Goal: Task Accomplishment & Management: Use online tool/utility

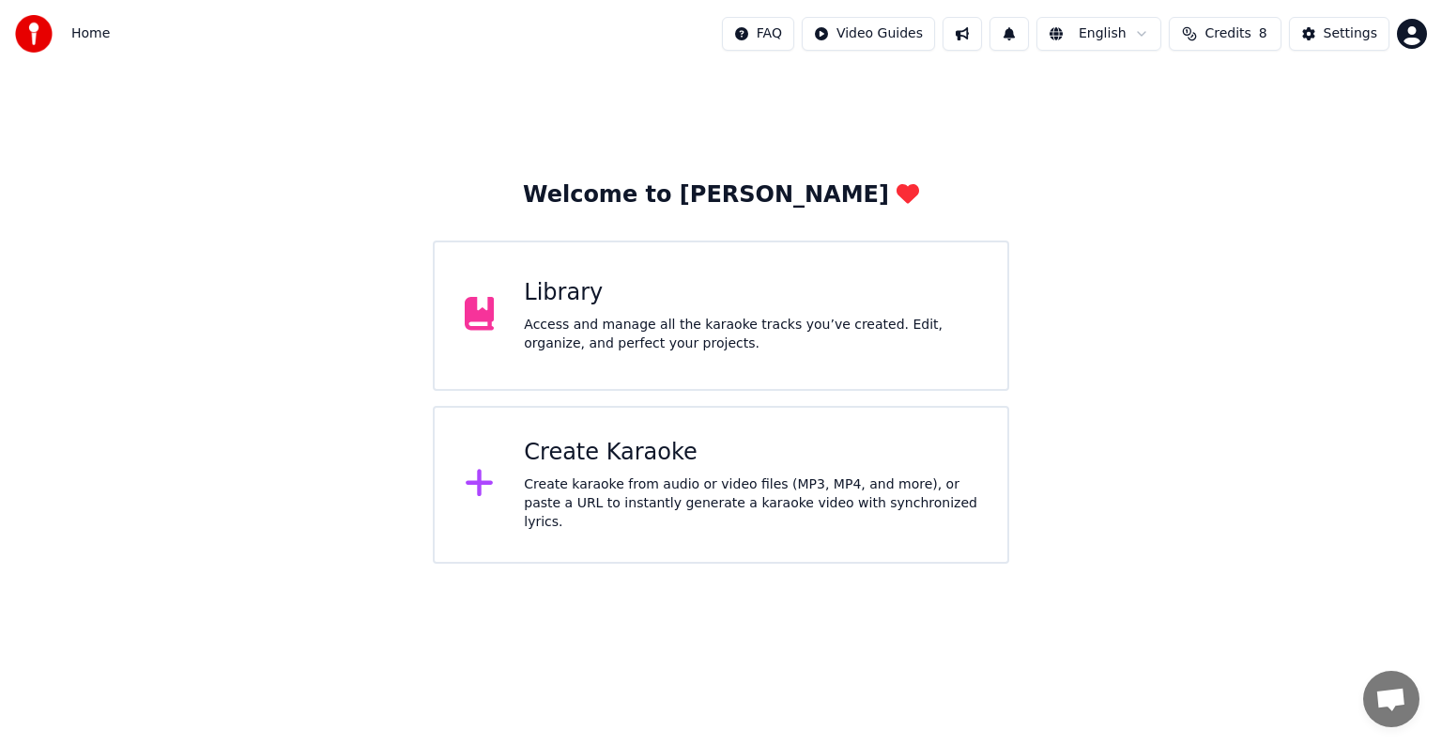
click at [667, 450] on div "Create Karaoke" at bounding box center [751, 453] width 454 height 30
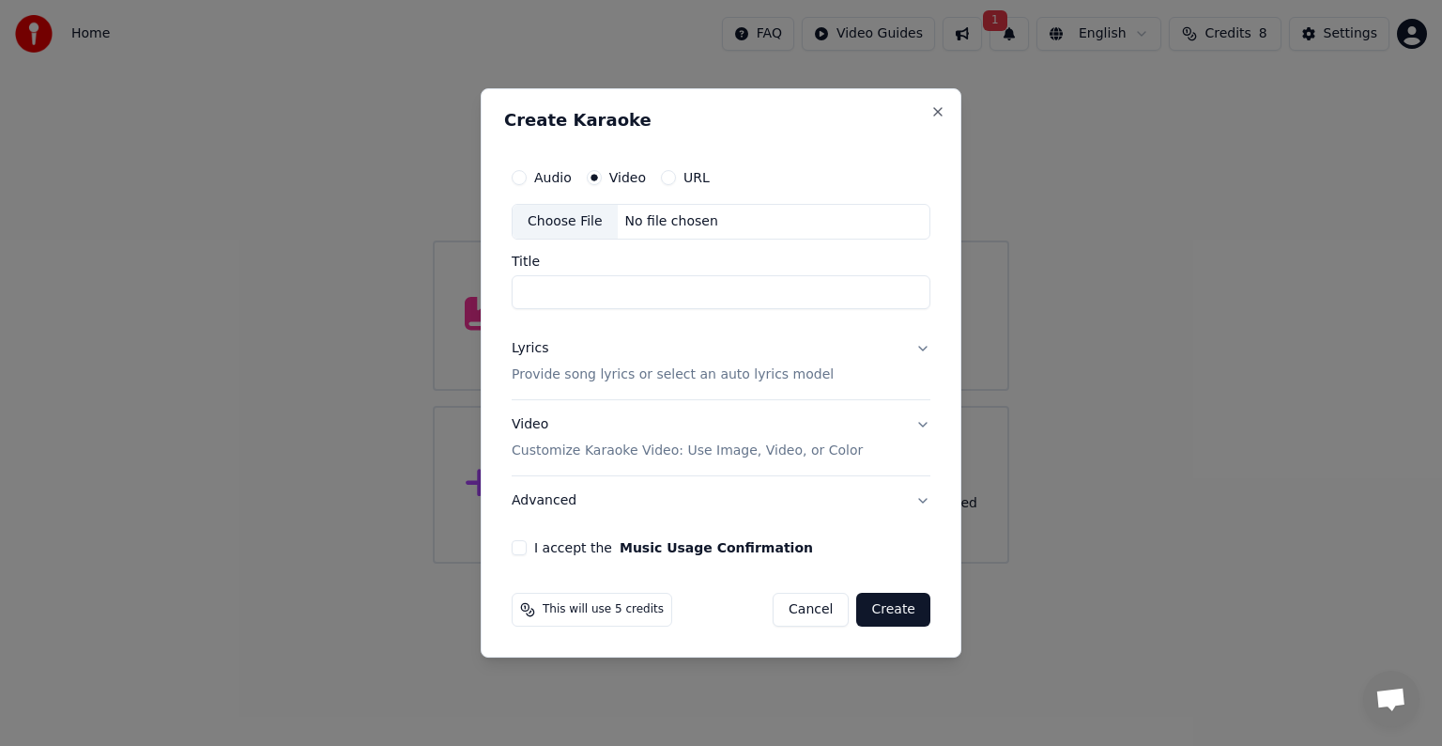
click at [684, 220] on div "No file chosen" at bounding box center [672, 221] width 108 height 19
type input "**********"
click at [753, 379] on p "Provide song lyrics or select an auto lyrics model" at bounding box center [673, 374] width 322 height 19
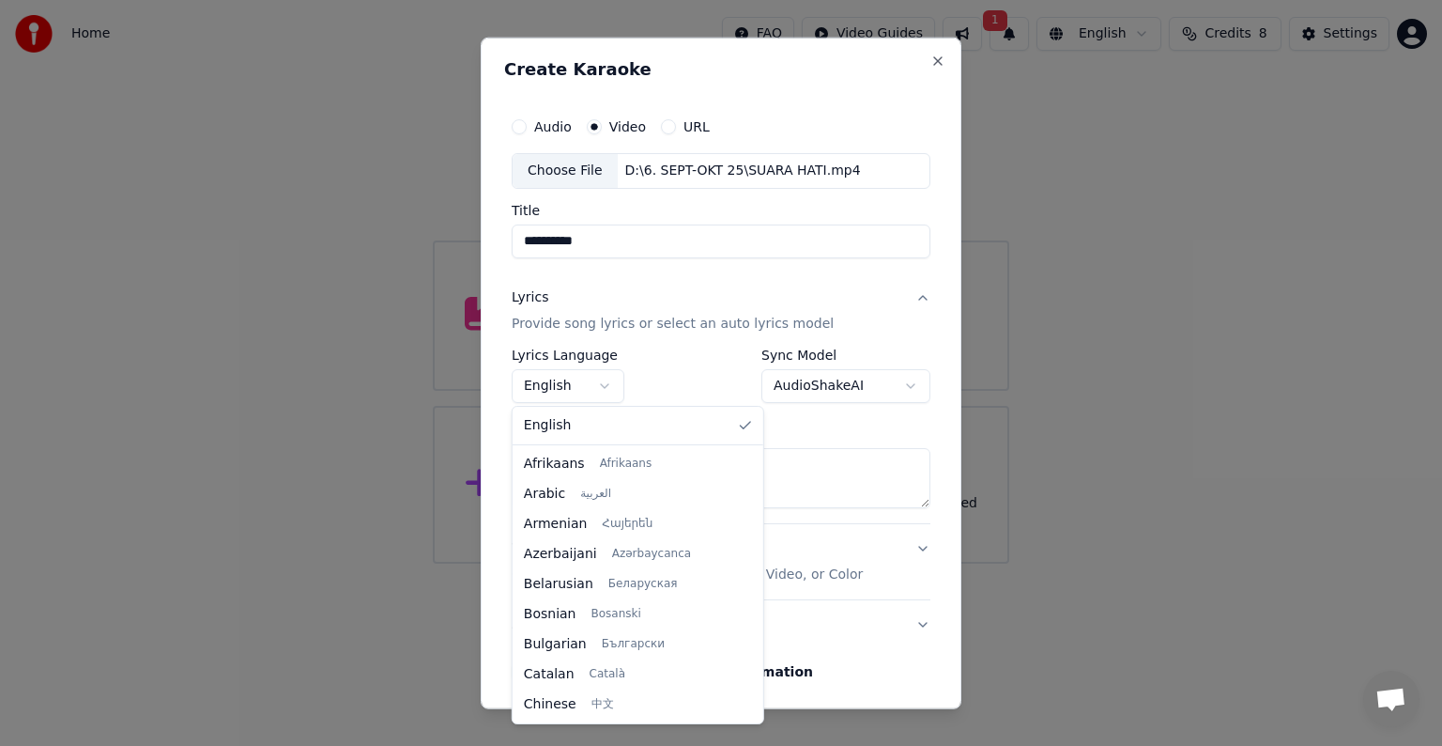
click at [612, 382] on body "**********" at bounding box center [721, 281] width 1442 height 563
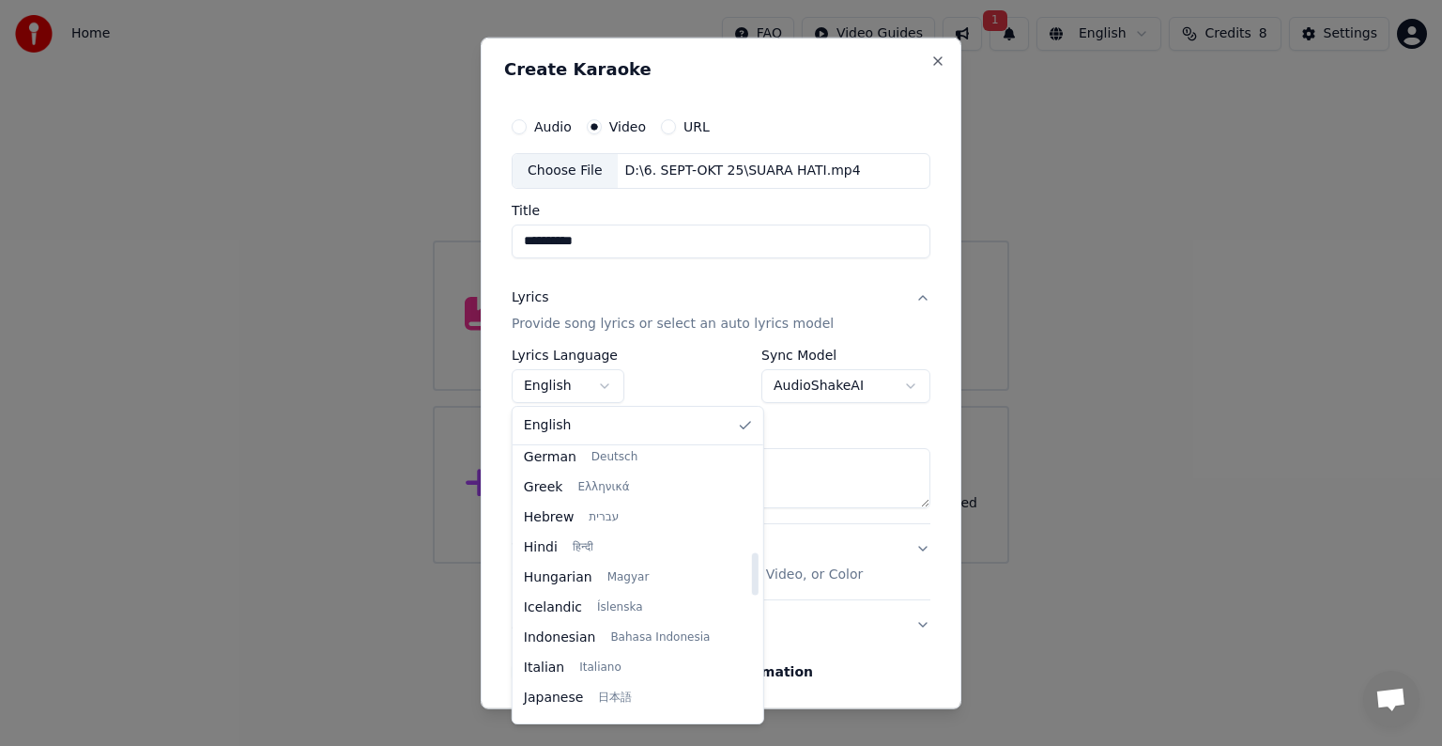
scroll to position [657, 0]
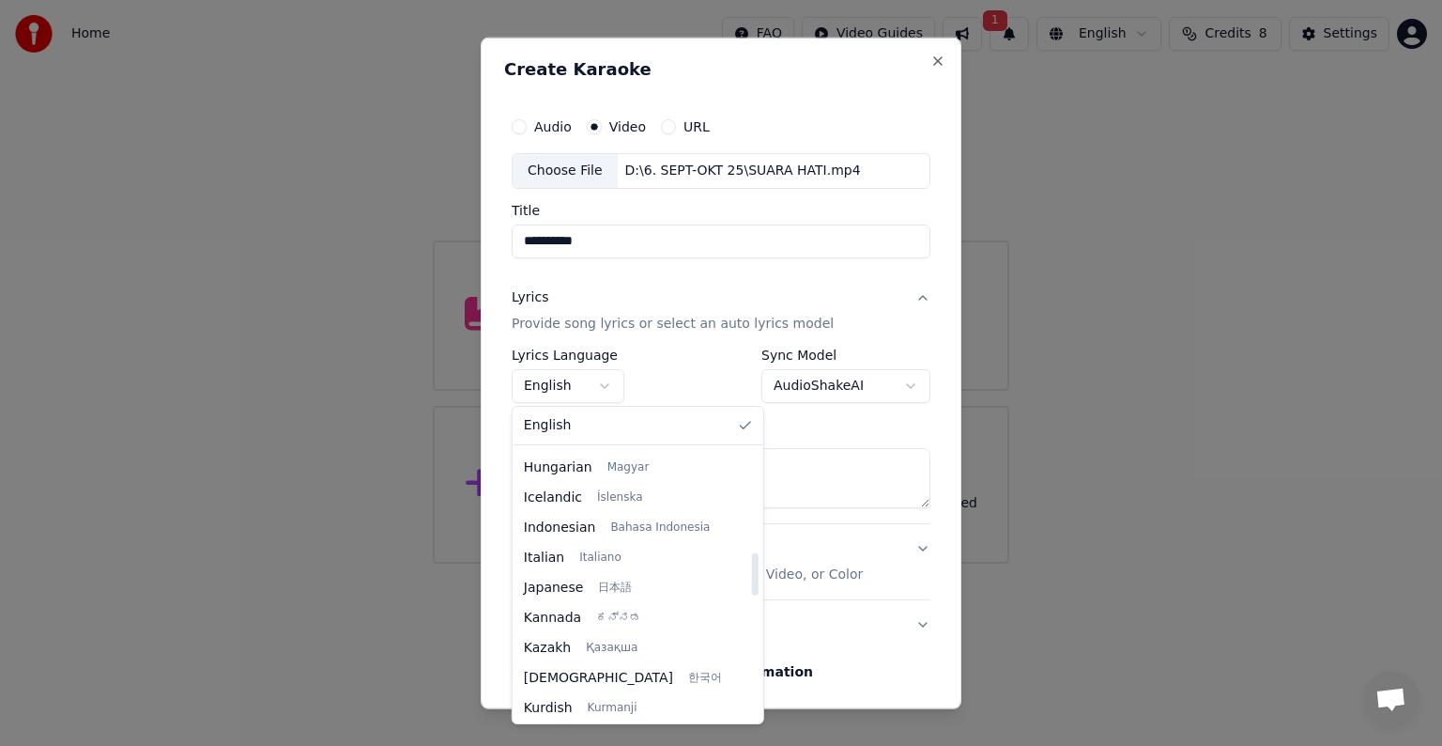
select select "**"
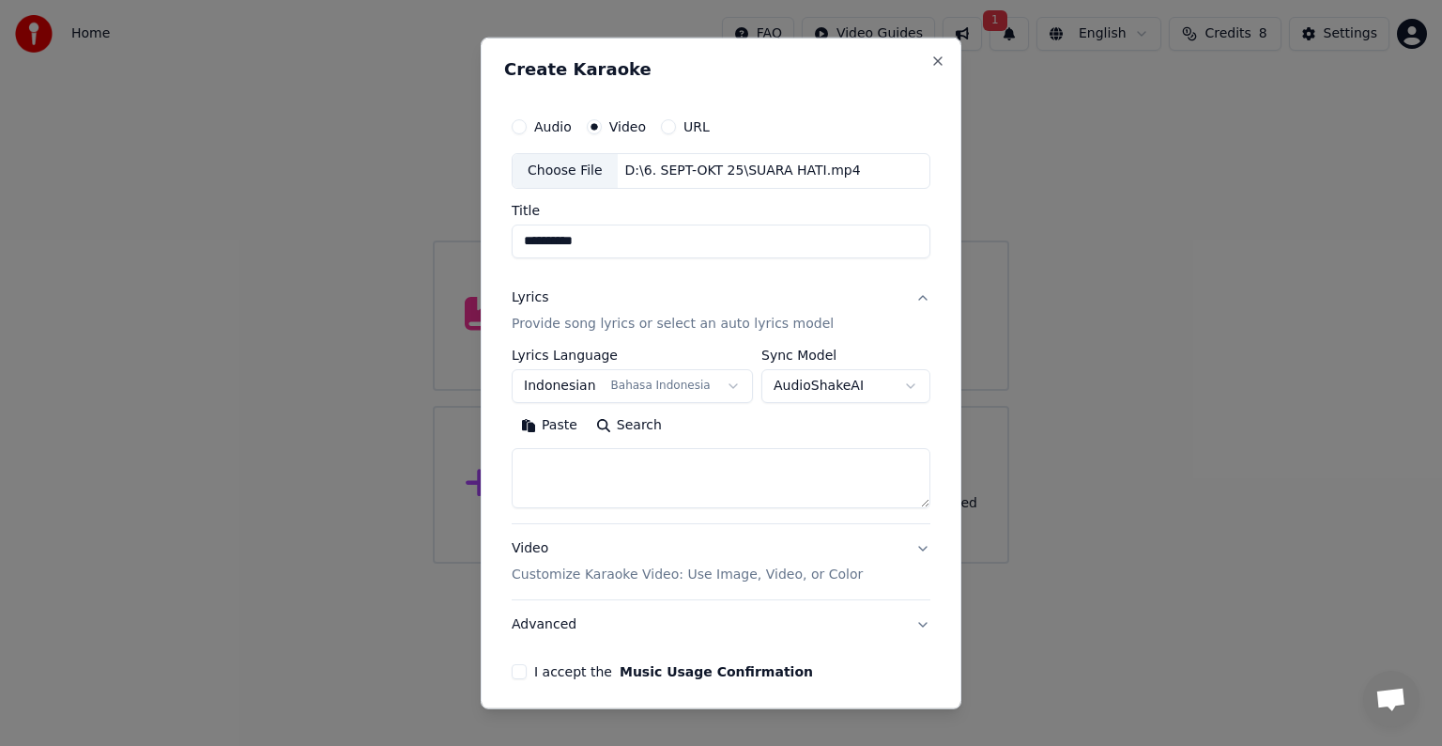
click at [717, 480] on textarea at bounding box center [721, 478] width 419 height 60
paste textarea "**********"
type textarea "**********"
click at [709, 570] on p "Customize Karaoke Video: Use Image, Video, or Color" at bounding box center [687, 574] width 351 height 19
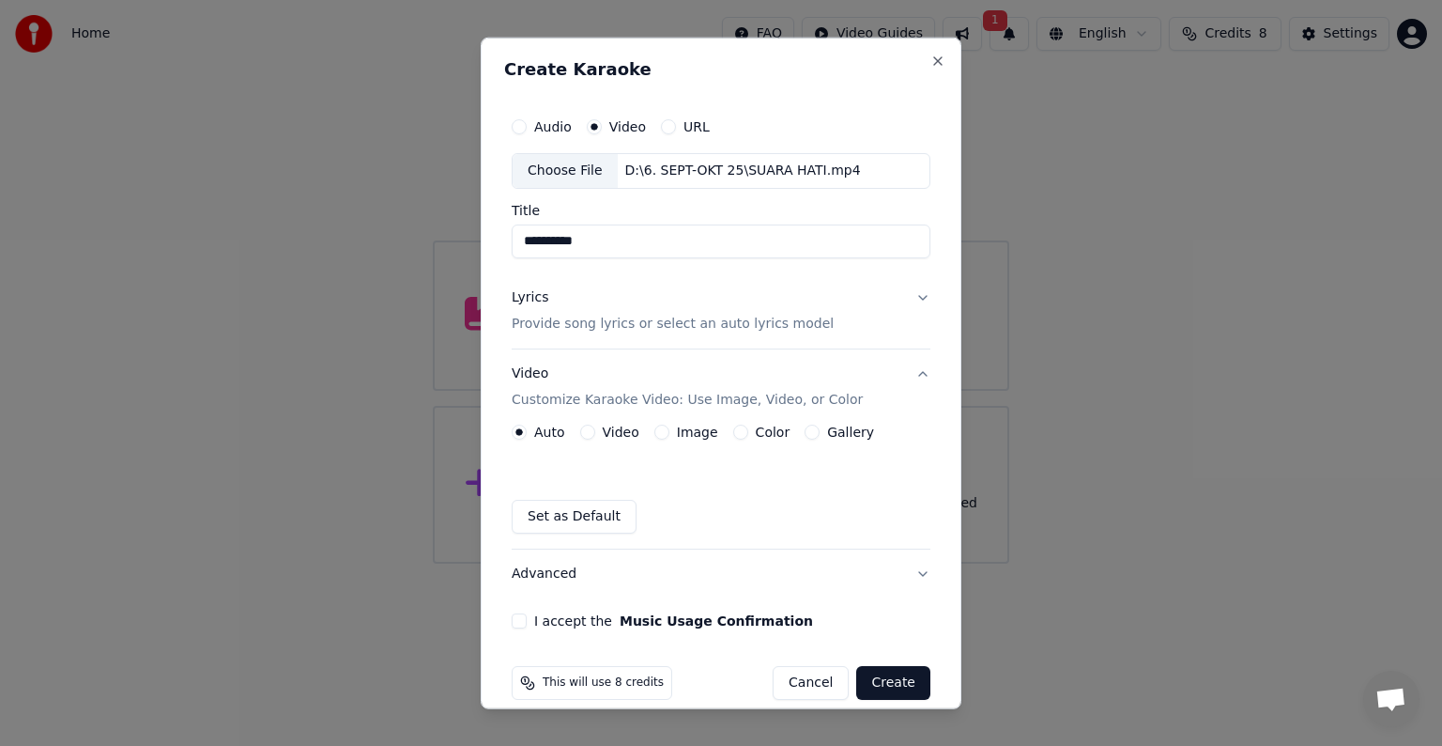
click at [612, 431] on label "Video" at bounding box center [621, 431] width 37 height 13
click at [595, 431] on button "Video" at bounding box center [587, 431] width 15 height 15
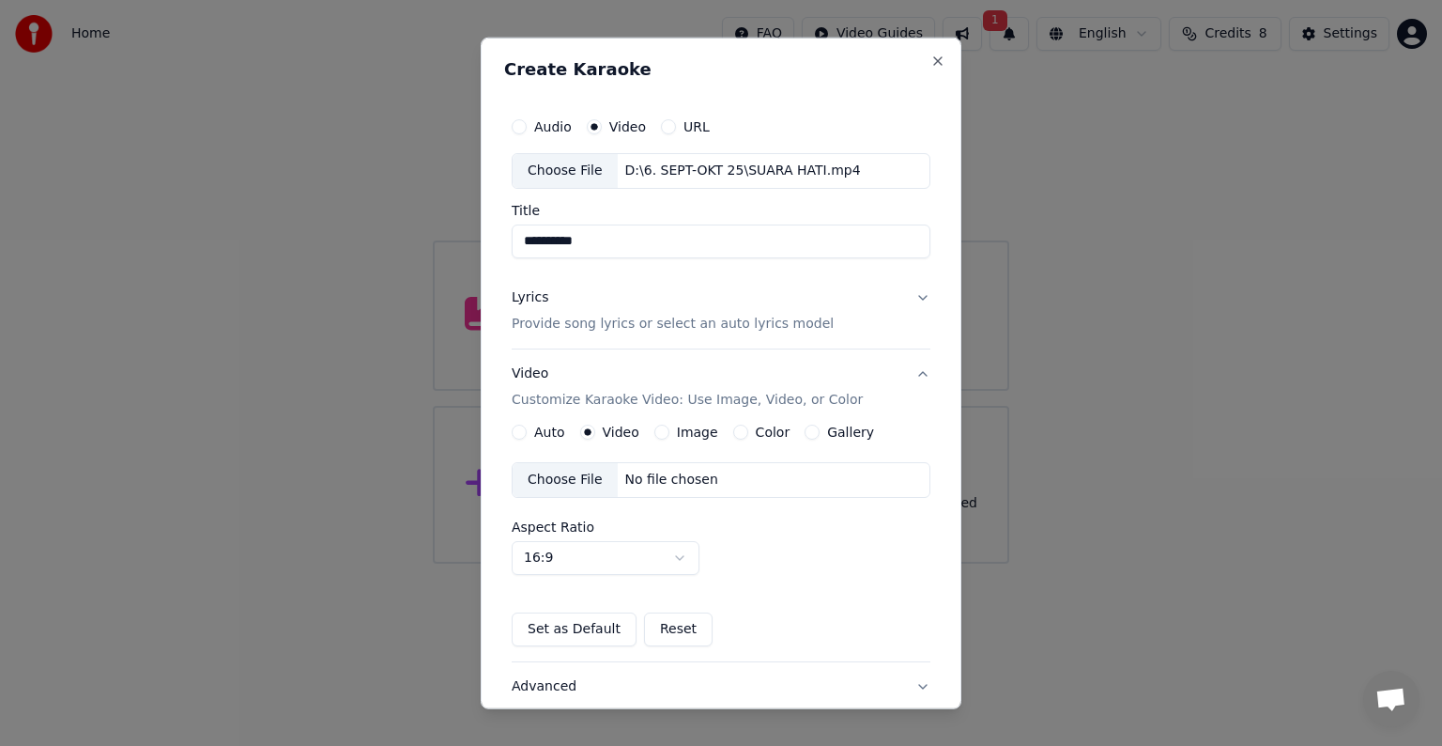
click at [687, 483] on div "No file chosen" at bounding box center [672, 479] width 108 height 19
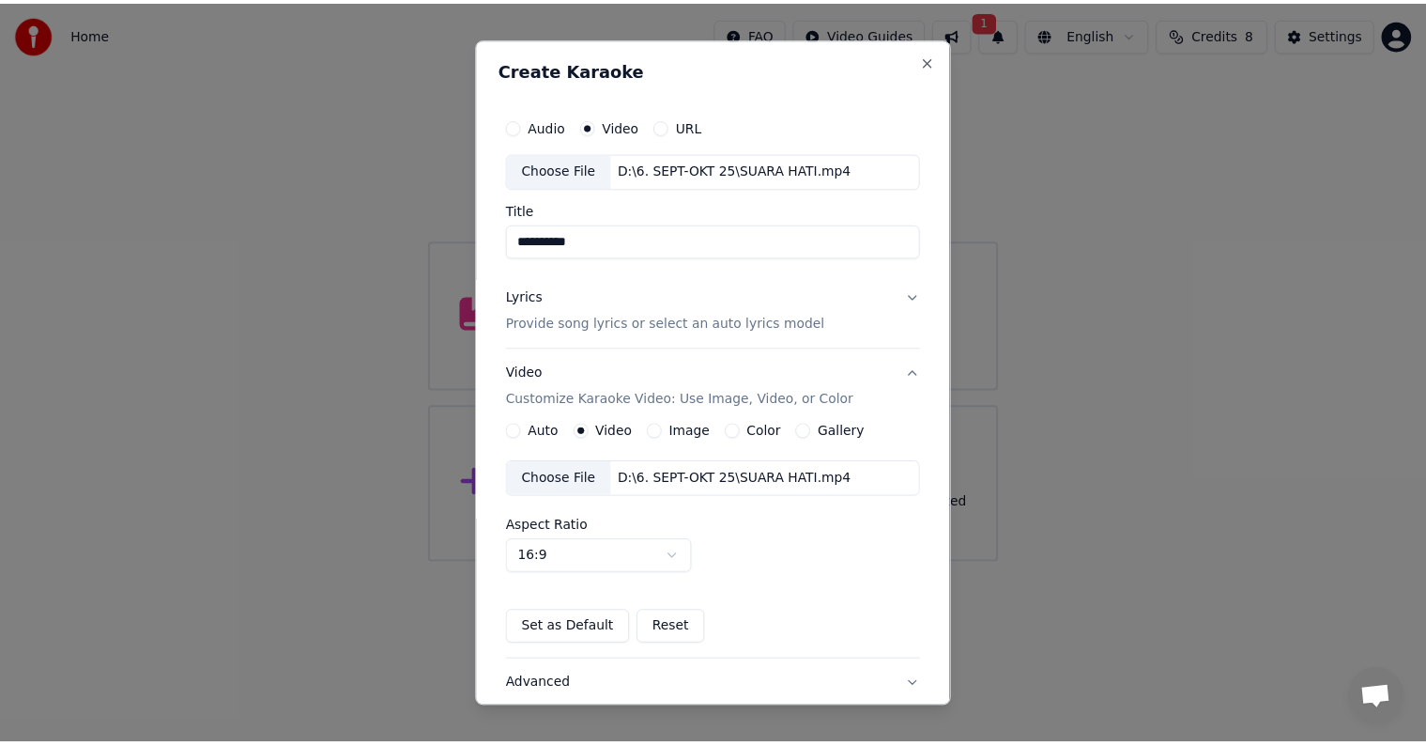
scroll to position [132, 0]
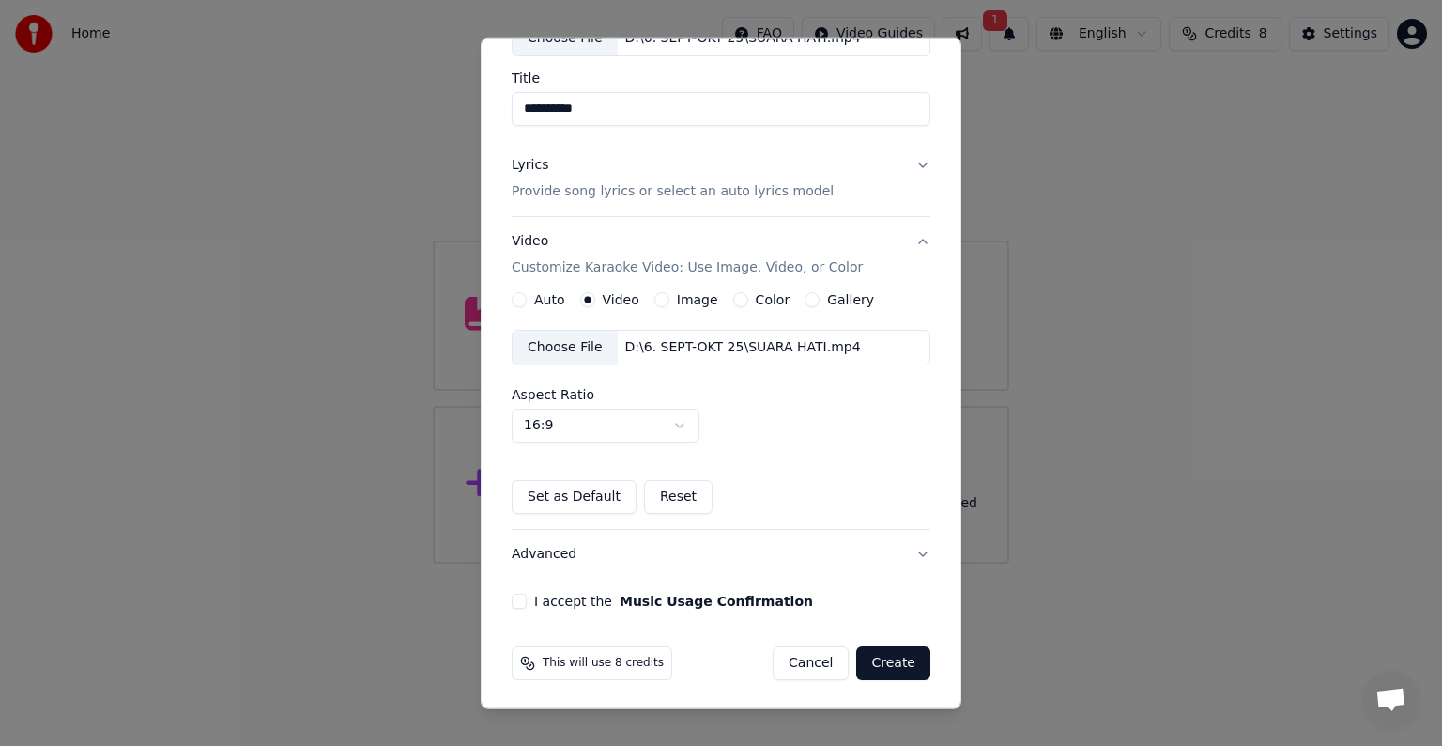
click at [523, 598] on button "I accept the Music Usage Confirmation" at bounding box center [519, 600] width 15 height 15
click at [890, 663] on button "Create" at bounding box center [893, 663] width 74 height 34
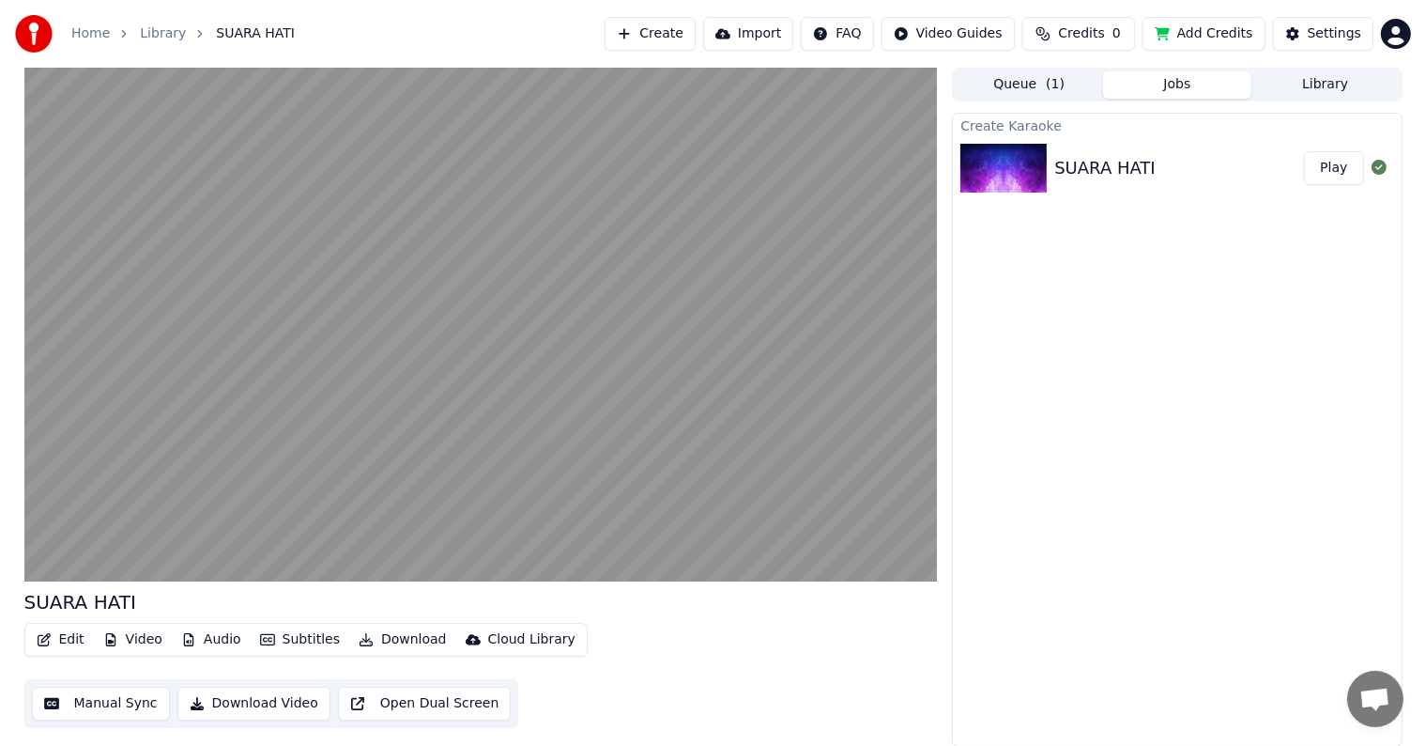
click at [105, 698] on button "Manual Sync" at bounding box center [101, 703] width 138 height 34
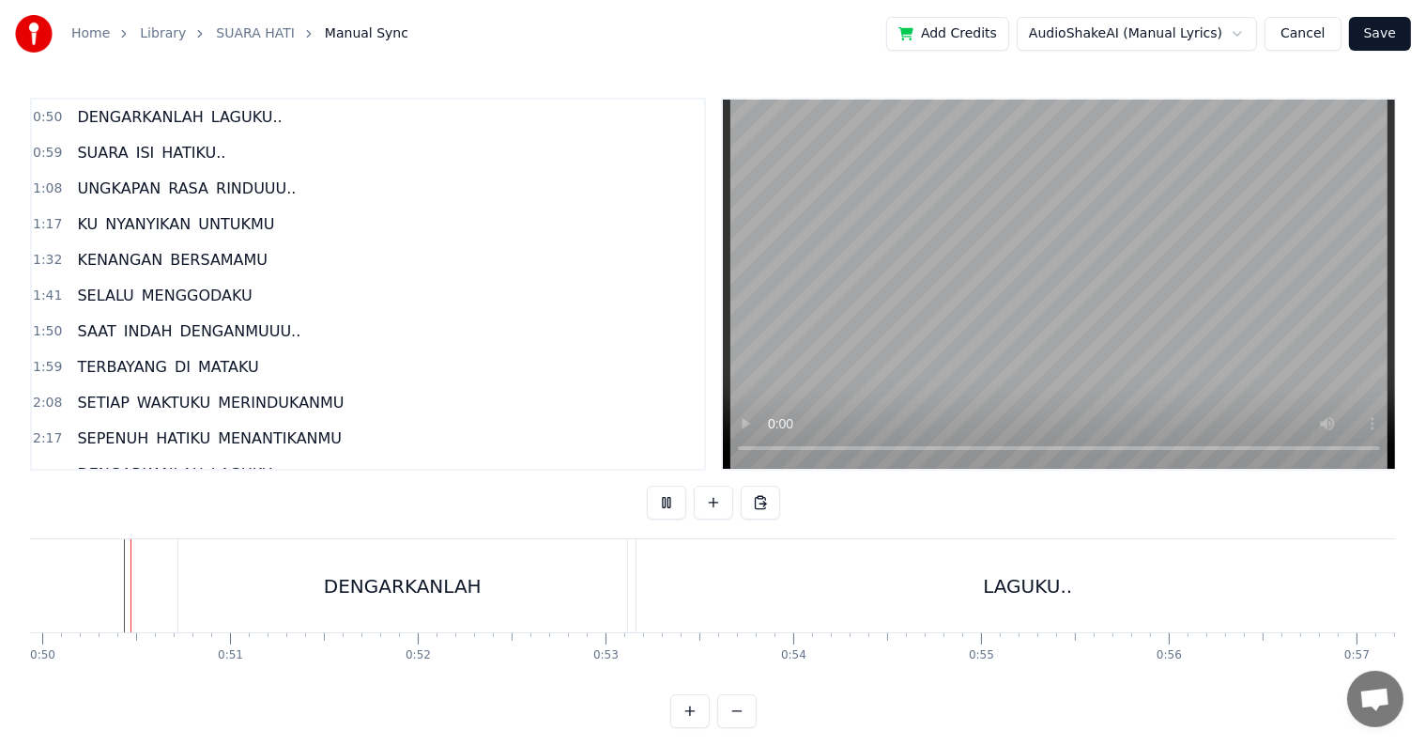
scroll to position [28, 0]
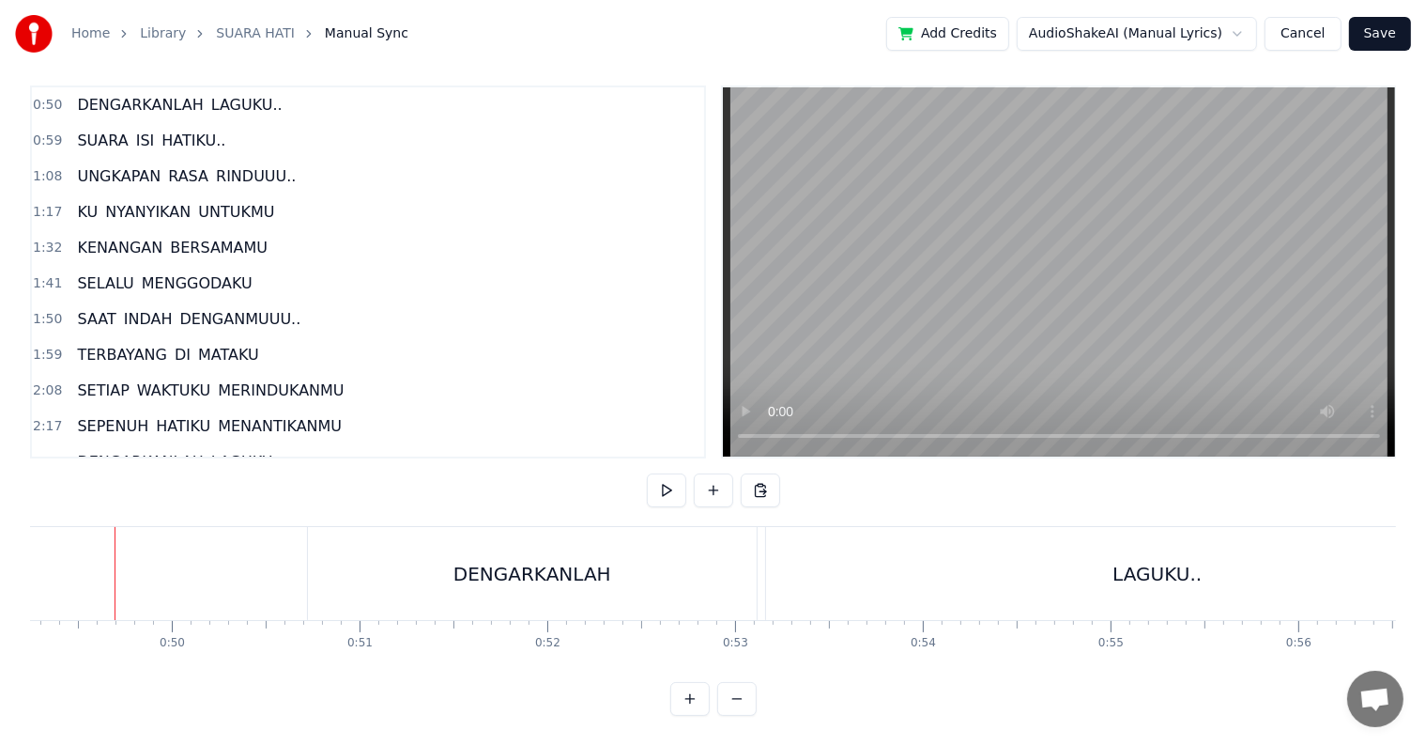
scroll to position [0, 9238]
click at [826, 579] on div "LAGUKU.." at bounding box center [1168, 573] width 783 height 93
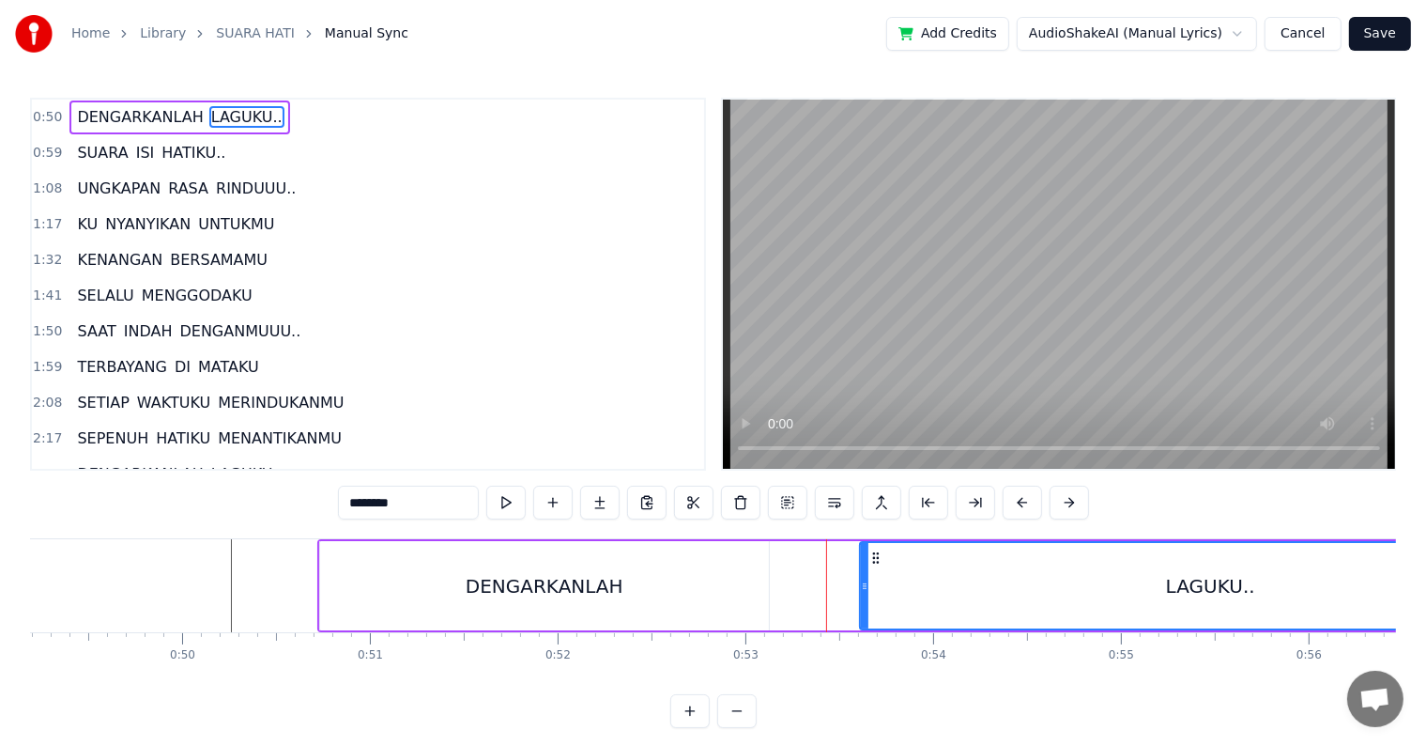
drag, startPoint x: 778, startPoint y: 609, endPoint x: 860, endPoint y: 608, distance: 81.7
click at [861, 608] on div at bounding box center [865, 585] width 8 height 85
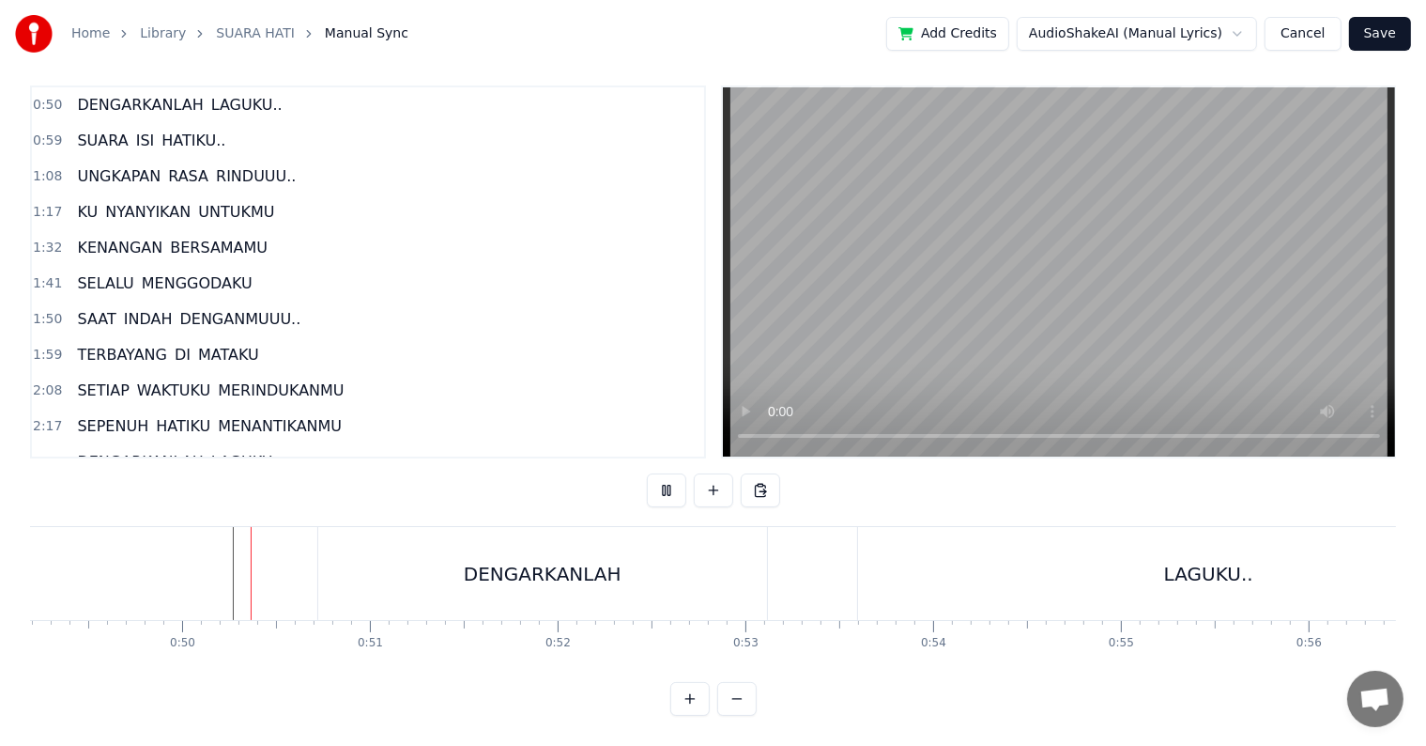
scroll to position [28, 0]
click at [1034, 586] on div "LAGUKU.." at bounding box center [1208, 573] width 701 height 93
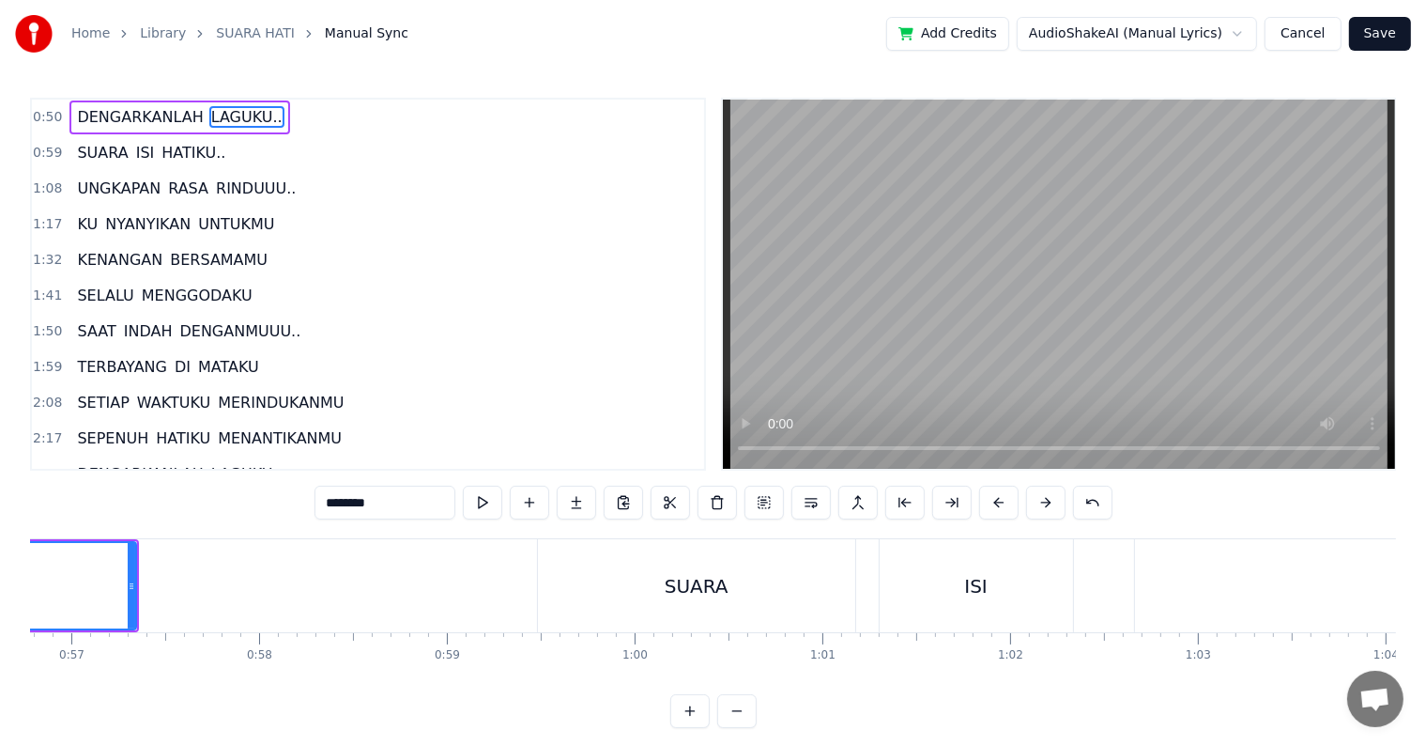
scroll to position [0, 10296]
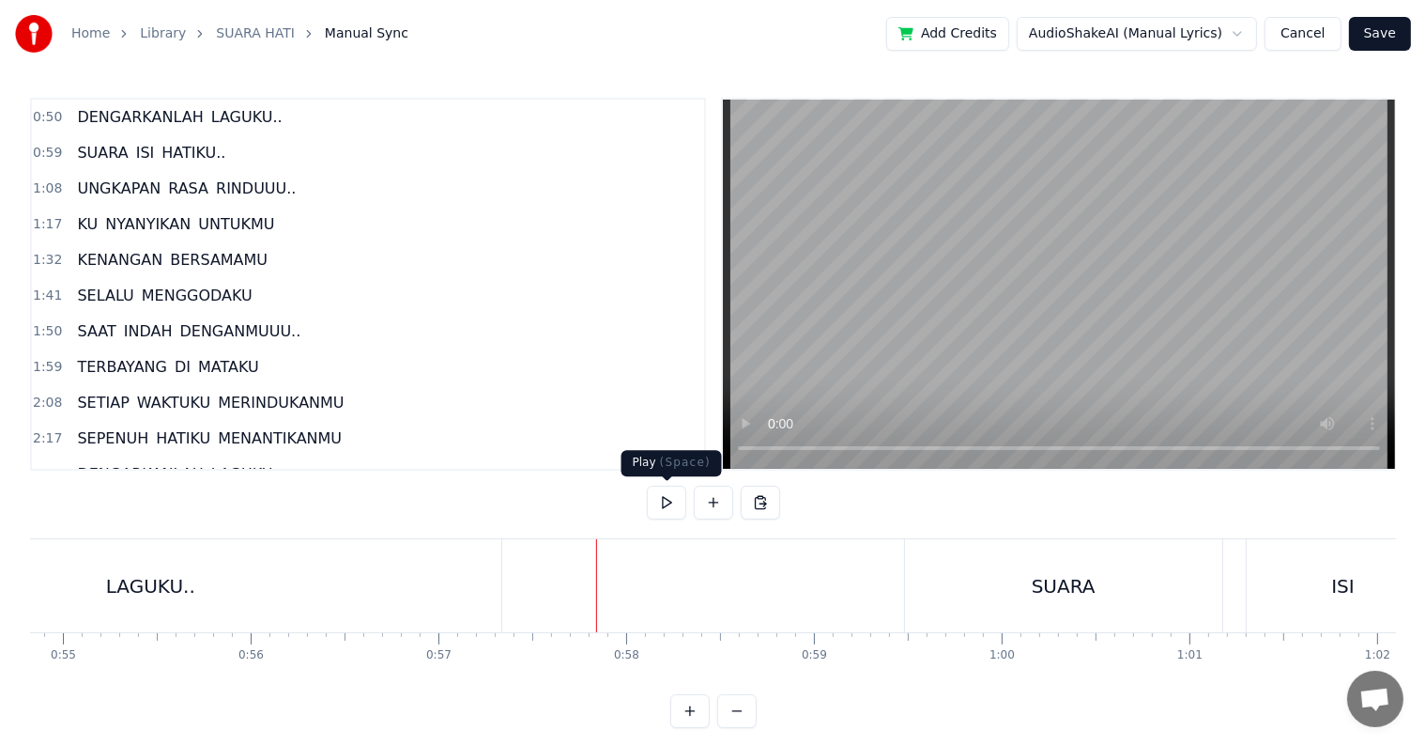
click at [663, 507] on button at bounding box center [666, 502] width 39 height 34
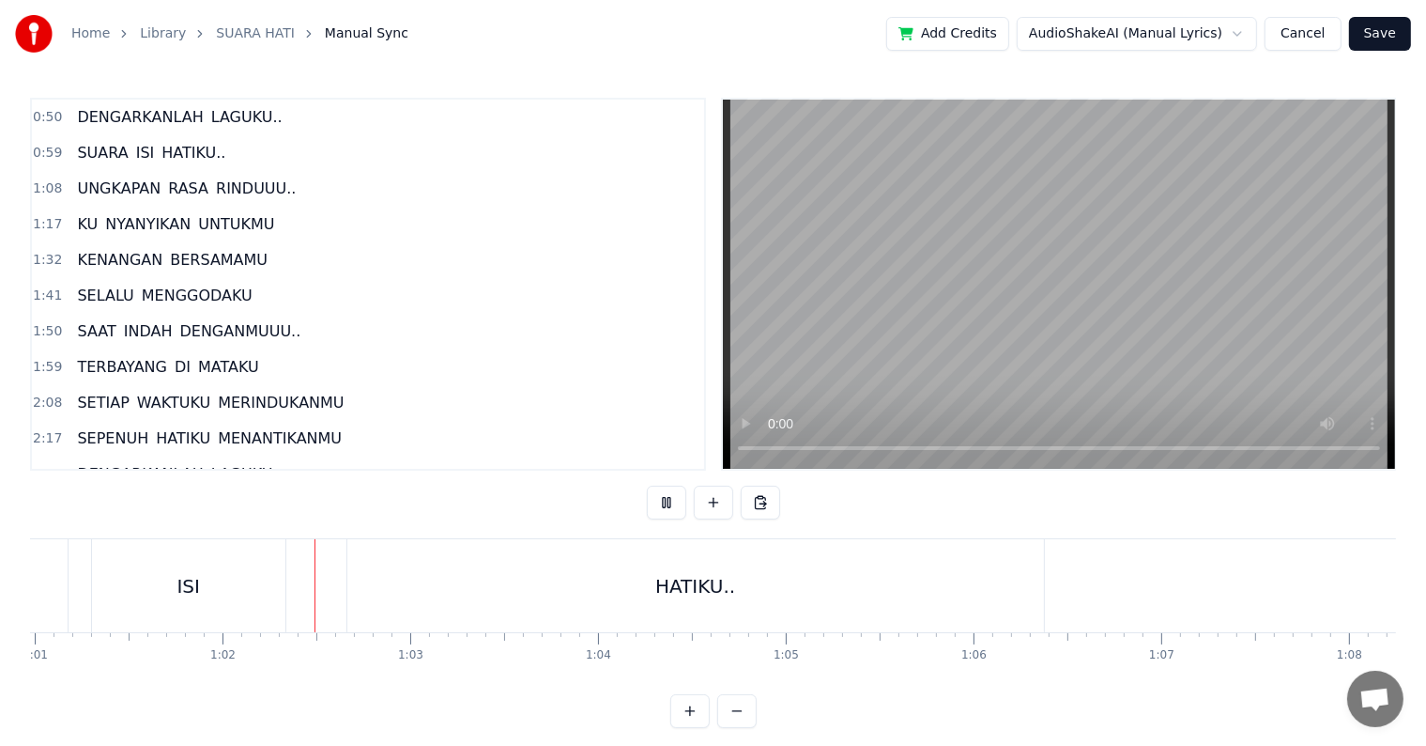
scroll to position [0, 11509]
click at [647, 485] on button at bounding box center [666, 502] width 39 height 34
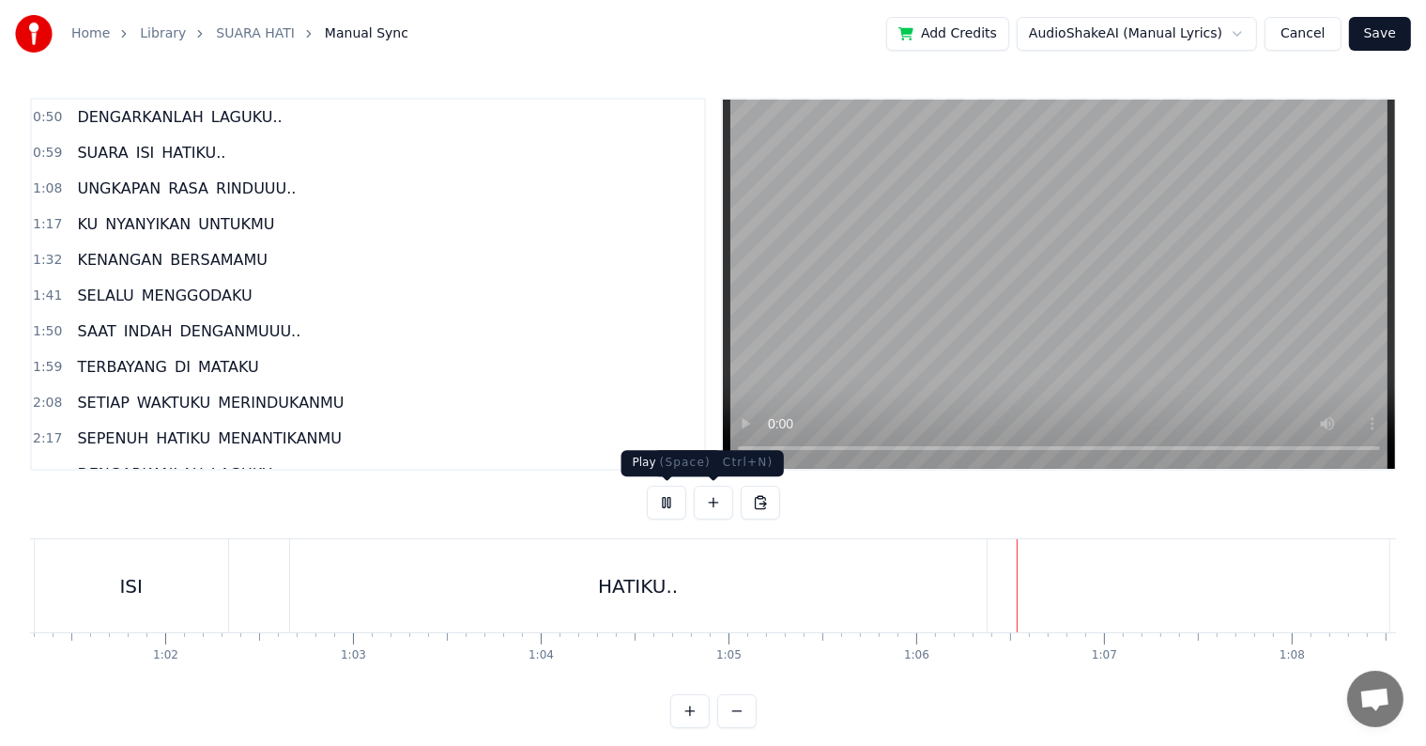
click at [669, 507] on button at bounding box center [666, 502] width 39 height 34
click at [237, 122] on span "LAGUKU.." at bounding box center [246, 117] width 75 height 22
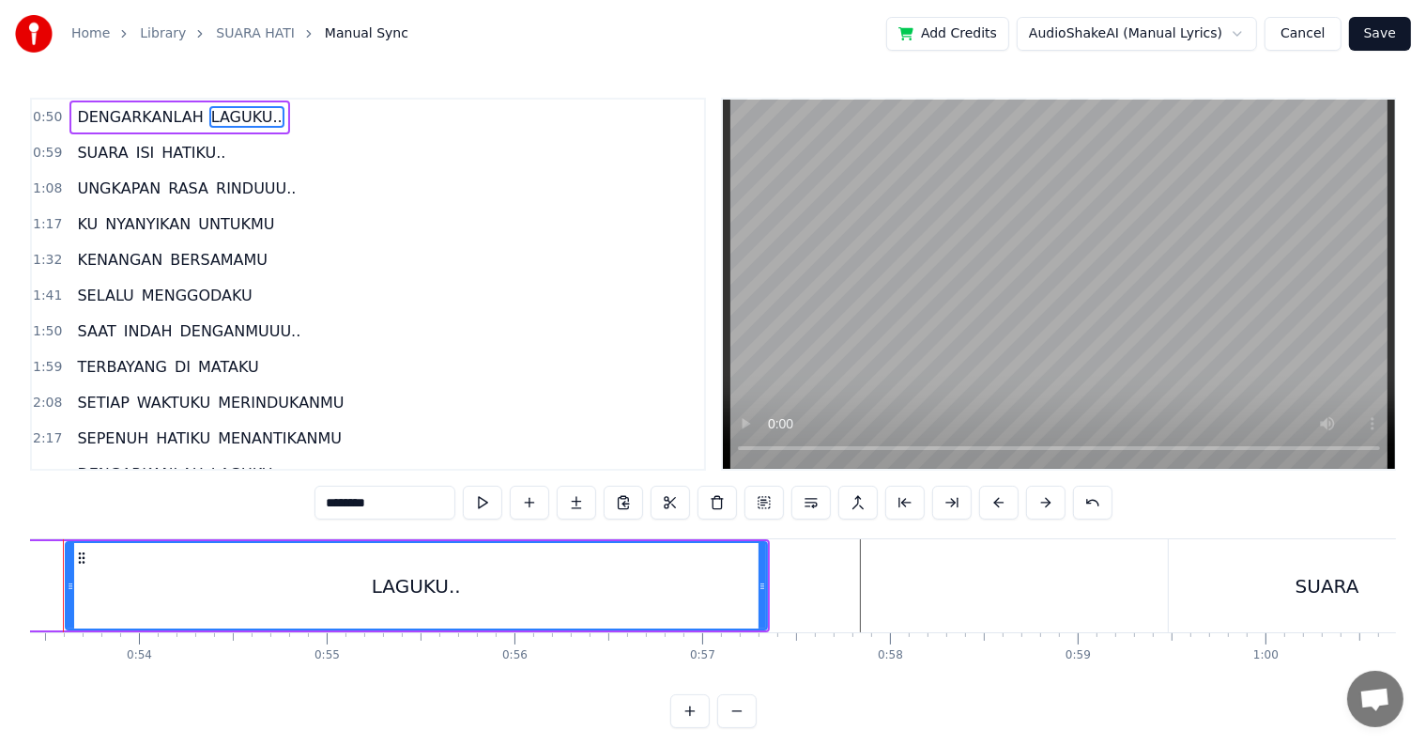
scroll to position [0, 9970]
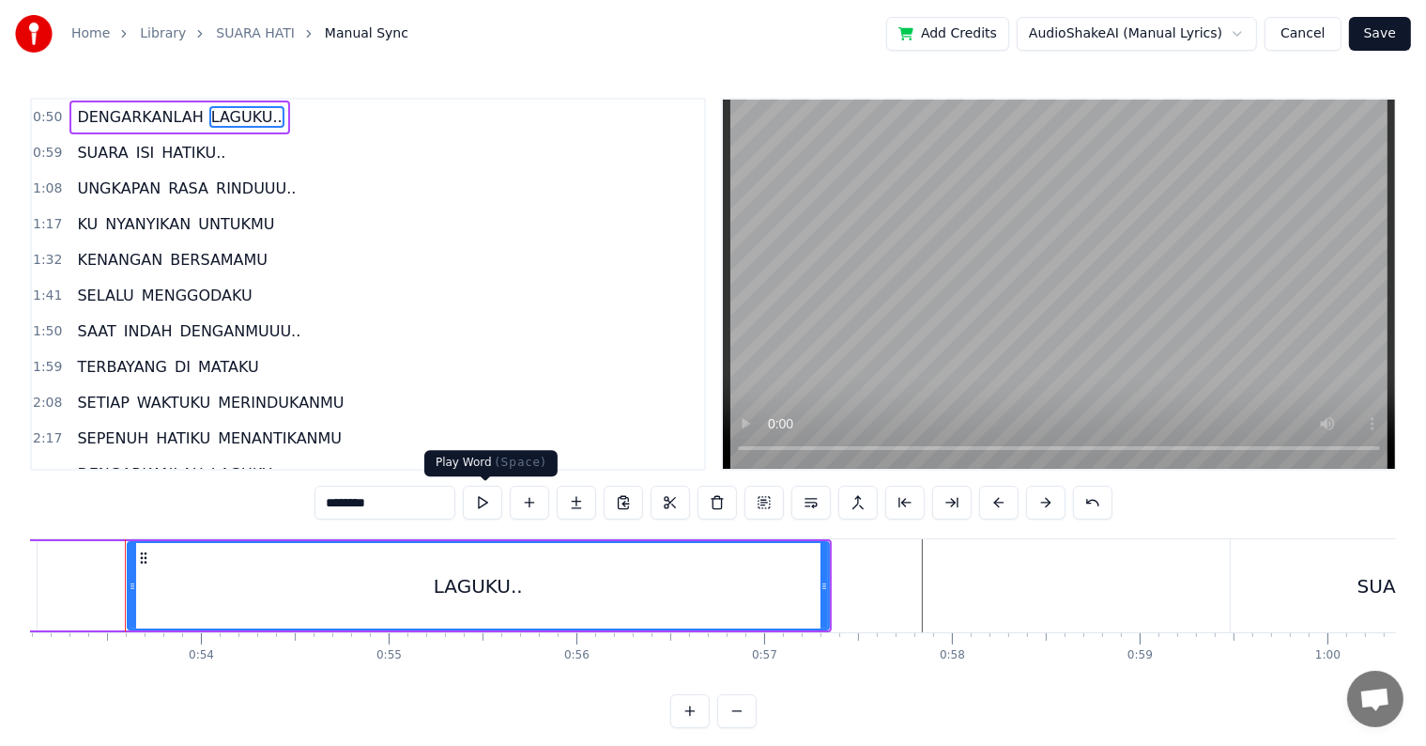
click at [473, 495] on button at bounding box center [482, 502] width 39 height 34
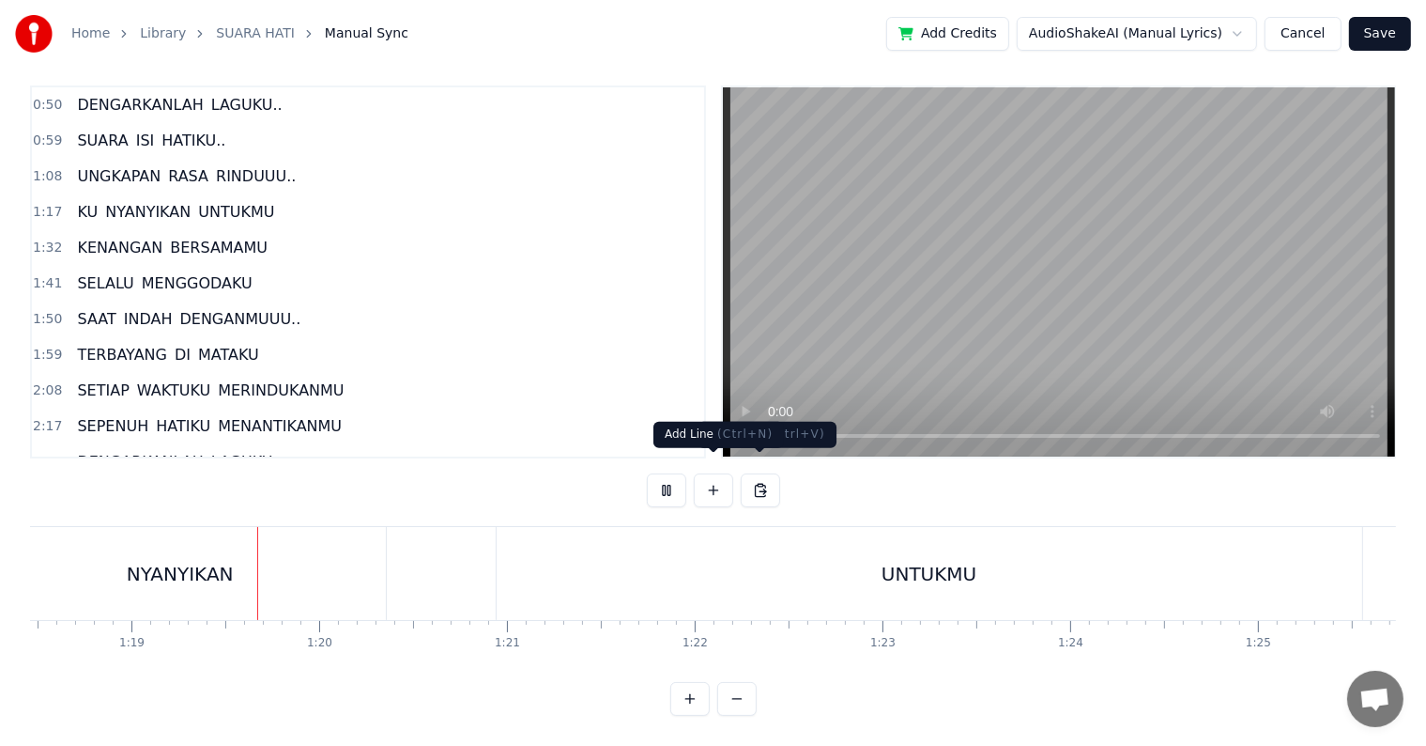
scroll to position [0, 14747]
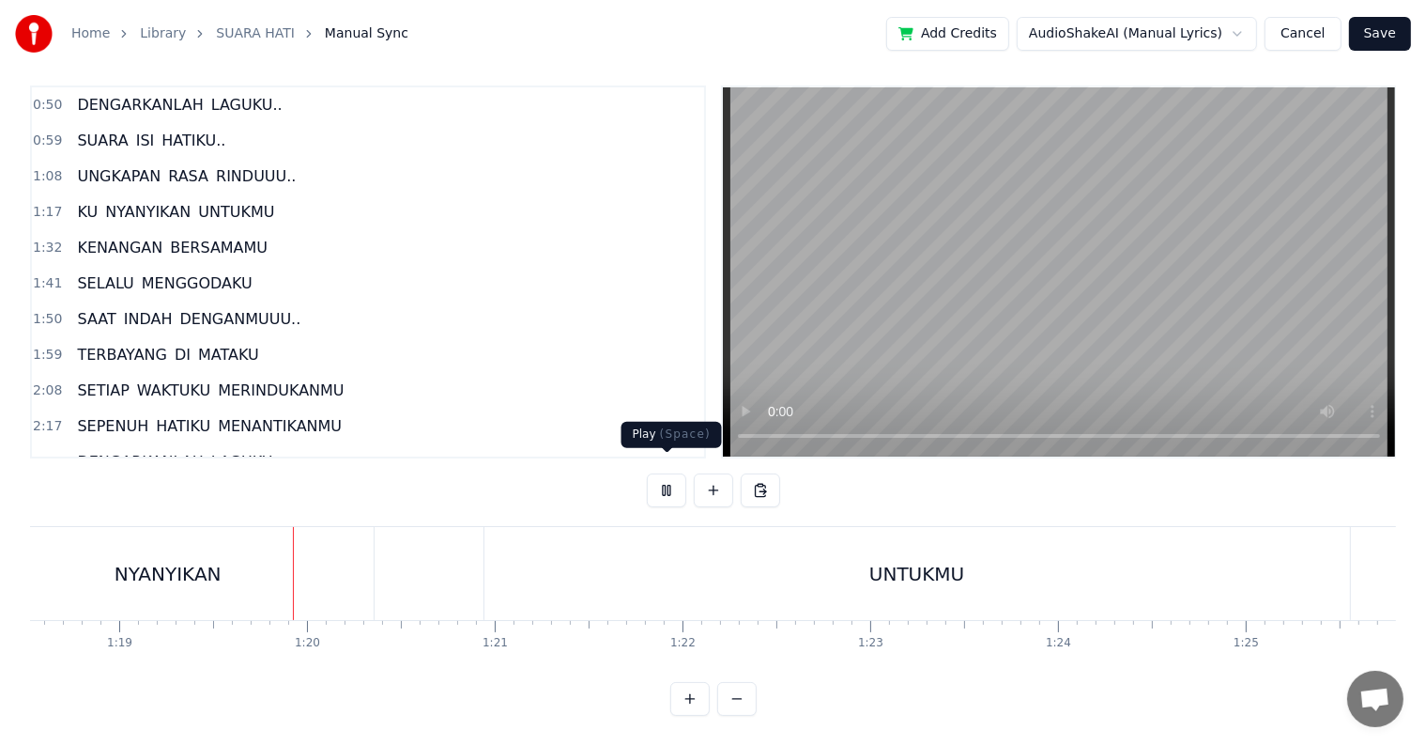
click at [672, 481] on button at bounding box center [666, 490] width 39 height 34
click at [671, 481] on button at bounding box center [666, 490] width 39 height 34
click at [647, 473] on button at bounding box center [666, 490] width 39 height 34
click at [670, 473] on button at bounding box center [666, 490] width 39 height 34
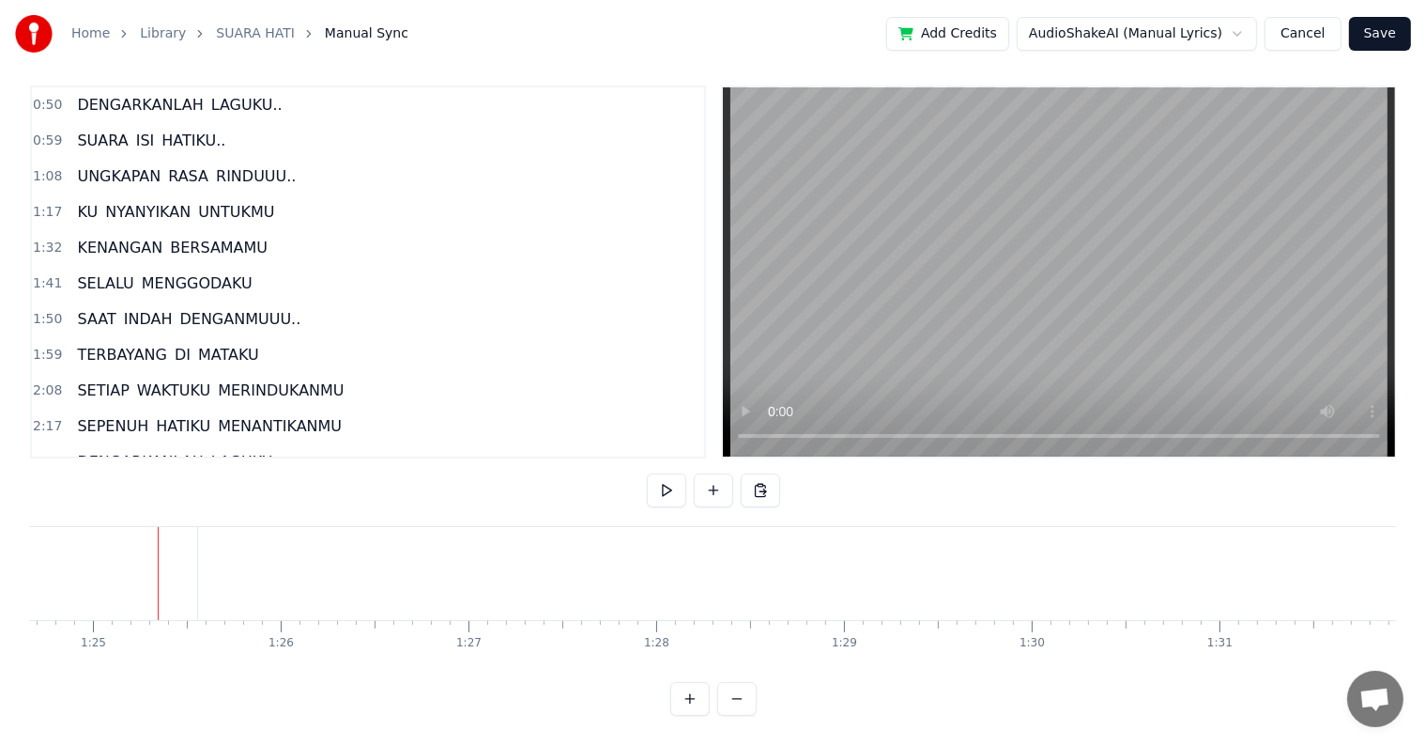
scroll to position [0, 15933]
click at [12, 571] on div "Home Library SUARA HATI Manual Sync Add Credits AudioShakeAI (Manual Lyrics) Ca…" at bounding box center [713, 352] width 1426 height 728
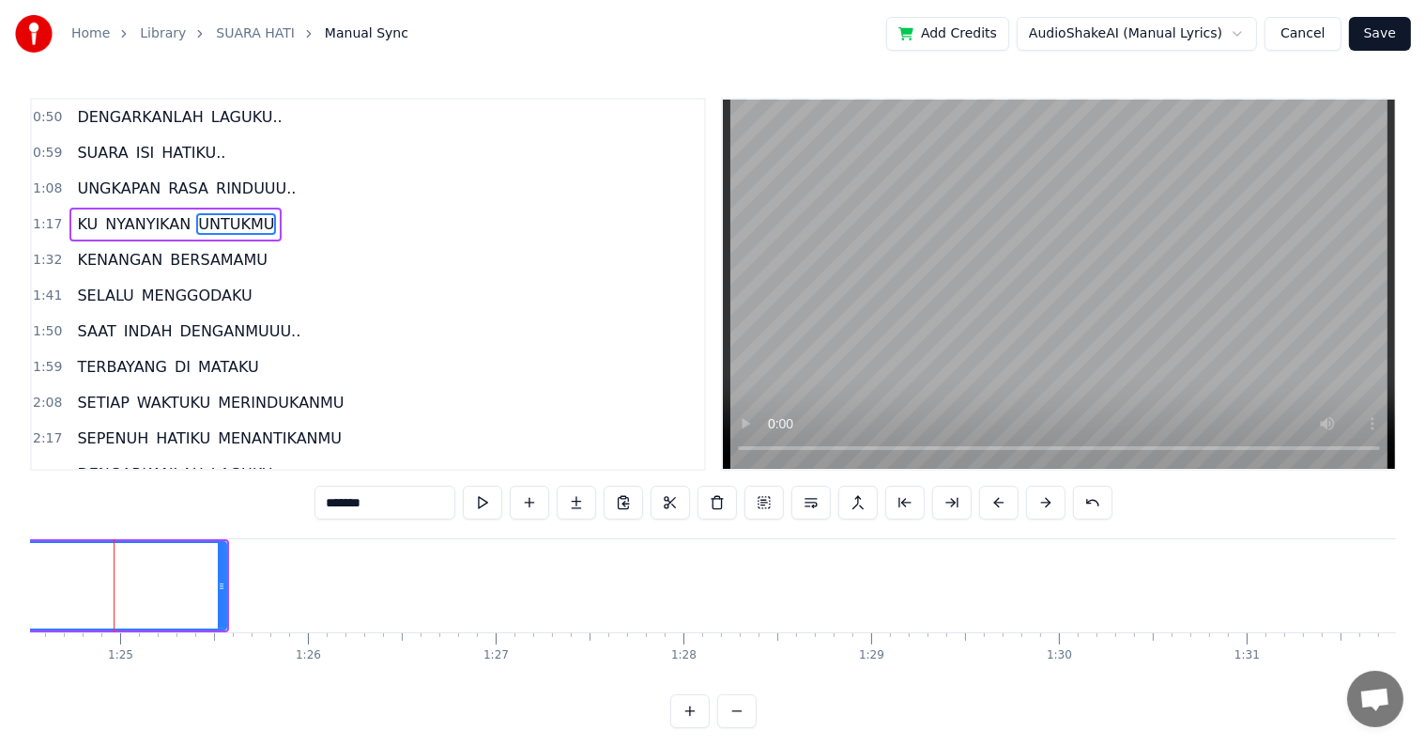
scroll to position [0, 15862]
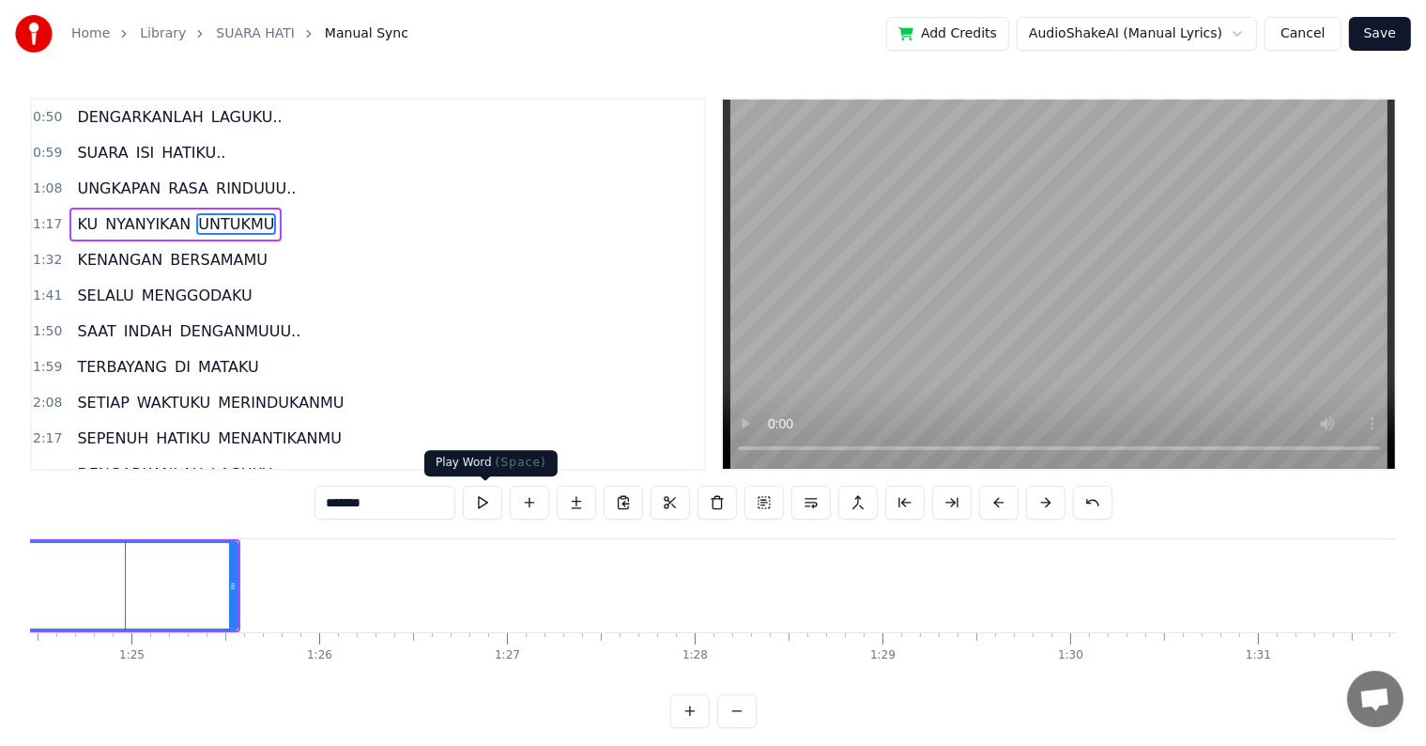
click at [489, 505] on button at bounding box center [482, 502] width 39 height 34
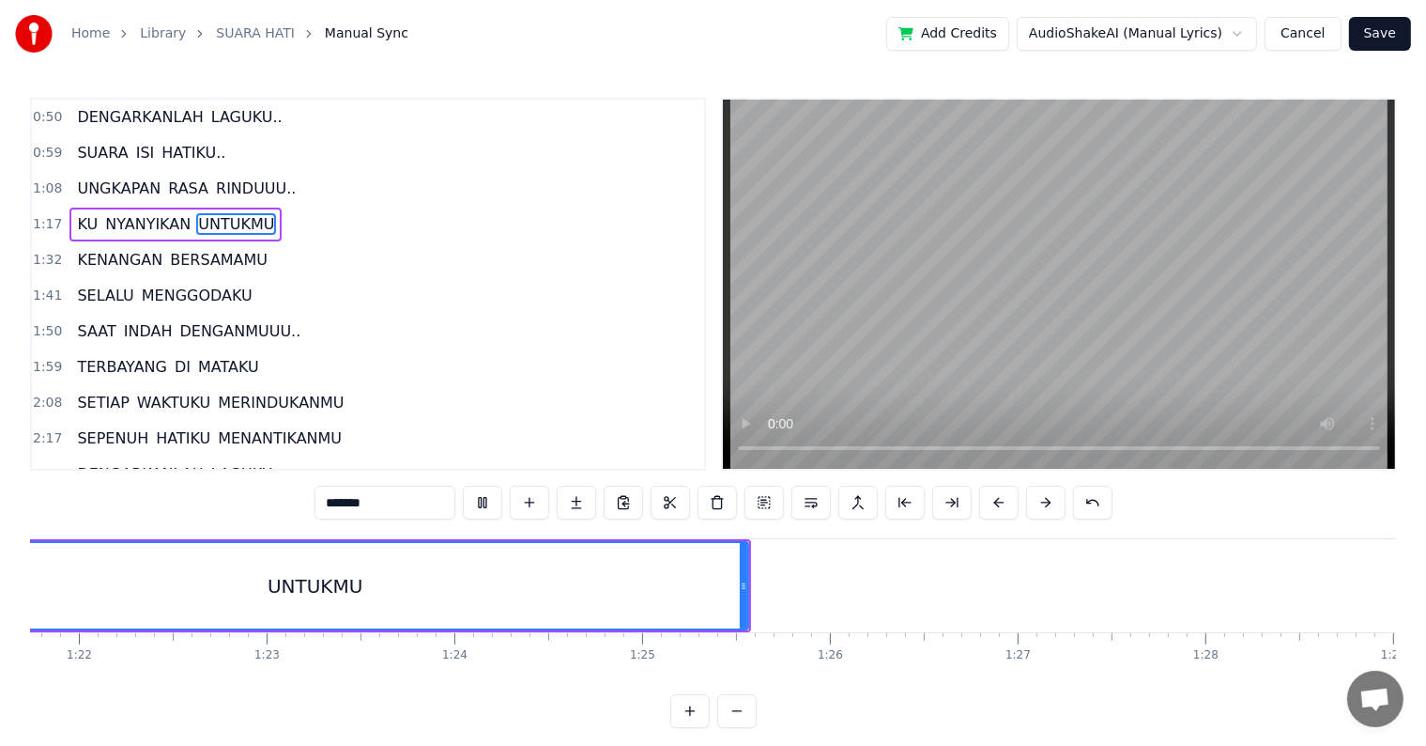
scroll to position [0, 15194]
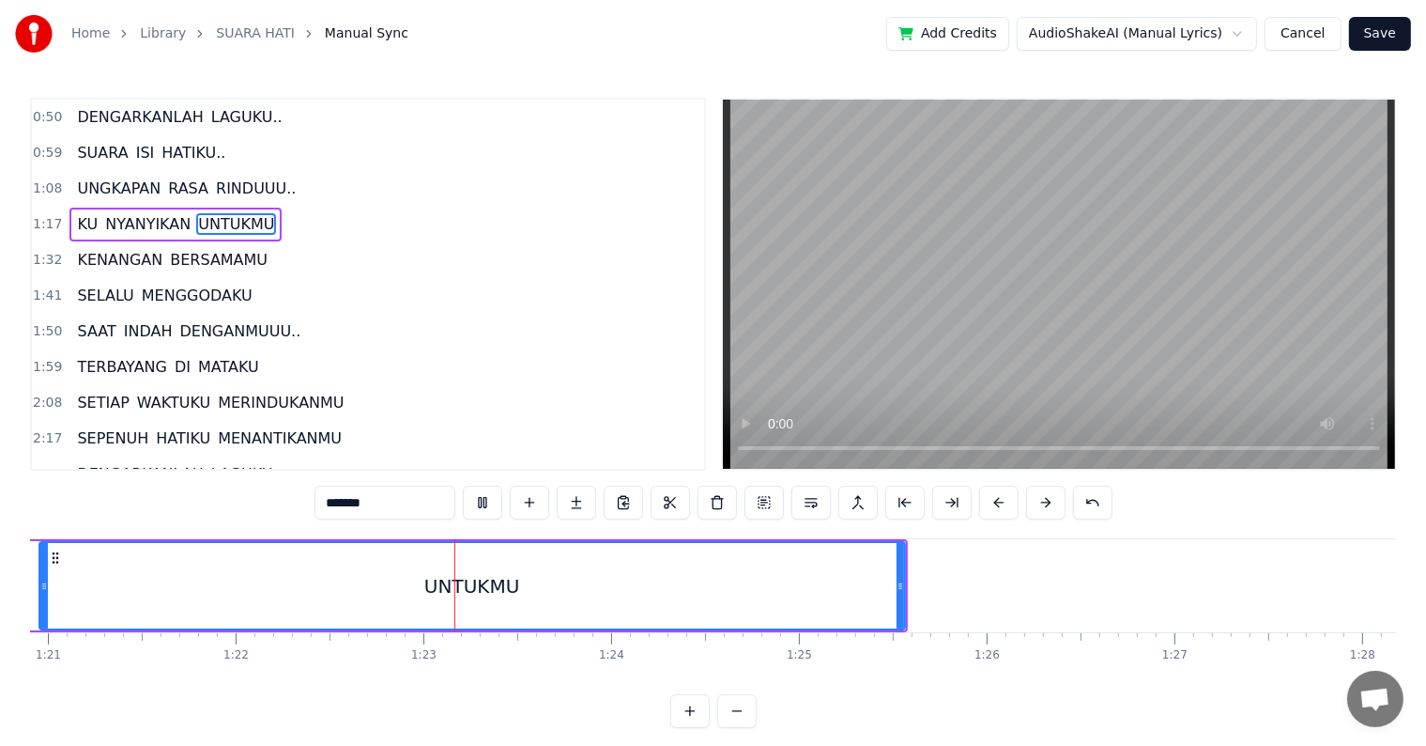
click at [463, 485] on button at bounding box center [482, 502] width 39 height 34
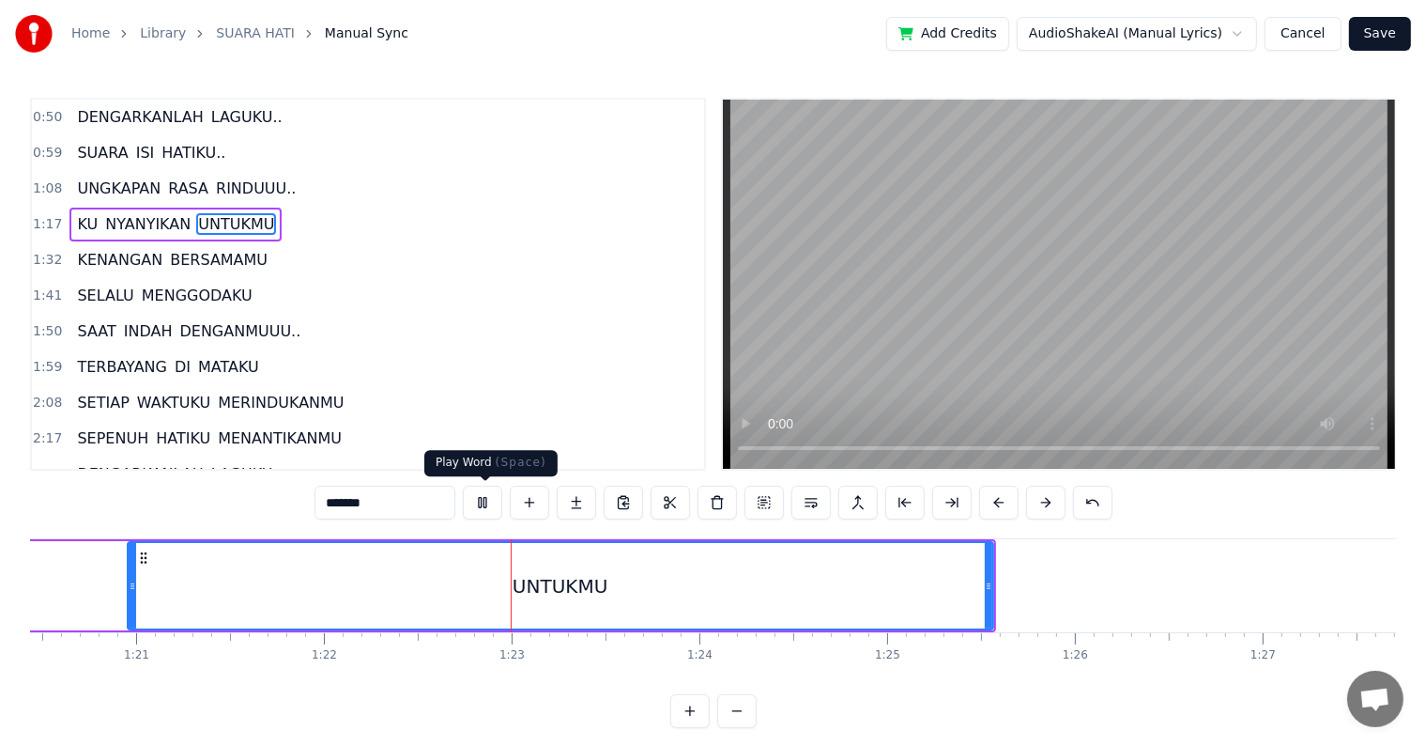
click at [492, 504] on button at bounding box center [482, 502] width 39 height 34
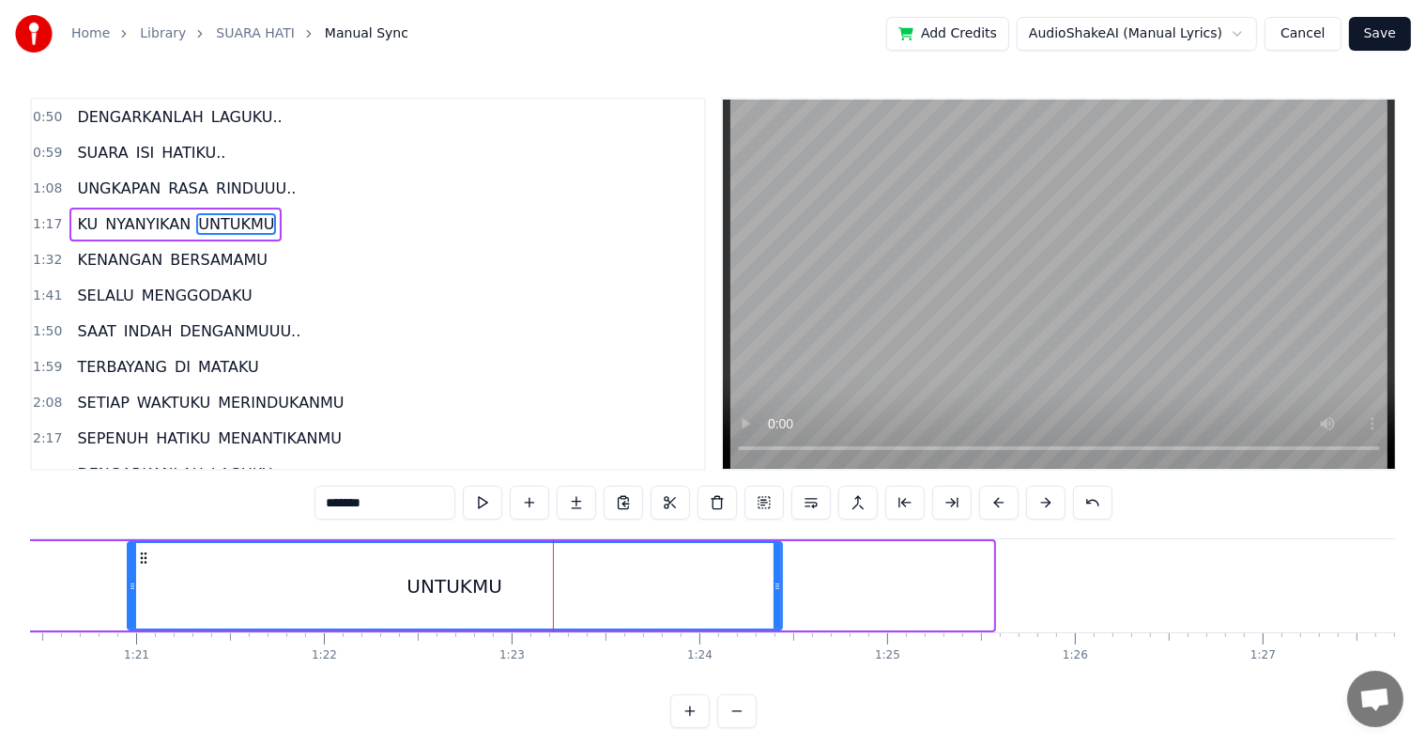
drag, startPoint x: 986, startPoint y: 593, endPoint x: 775, endPoint y: 588, distance: 211.4
click at [775, 588] on div at bounding box center [778, 585] width 8 height 85
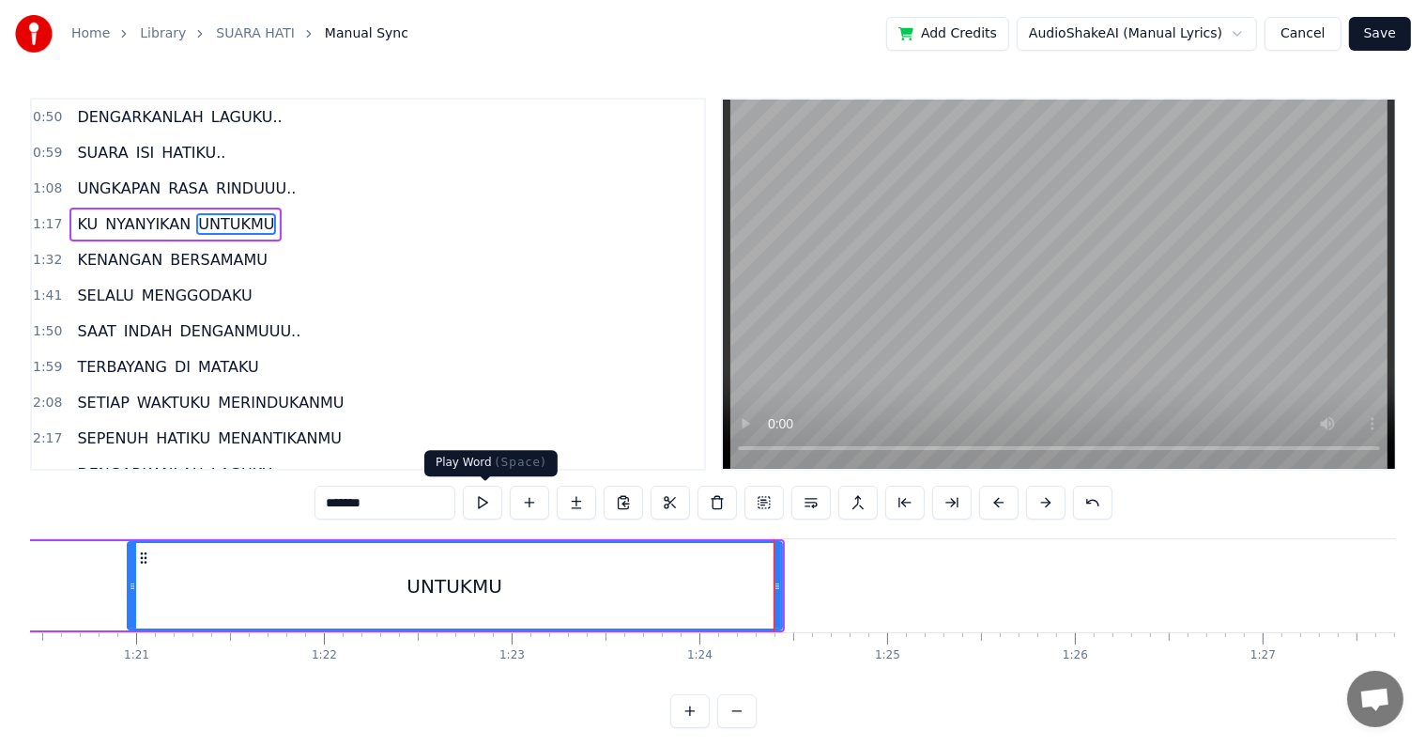
click at [492, 503] on button at bounding box center [482, 502] width 39 height 34
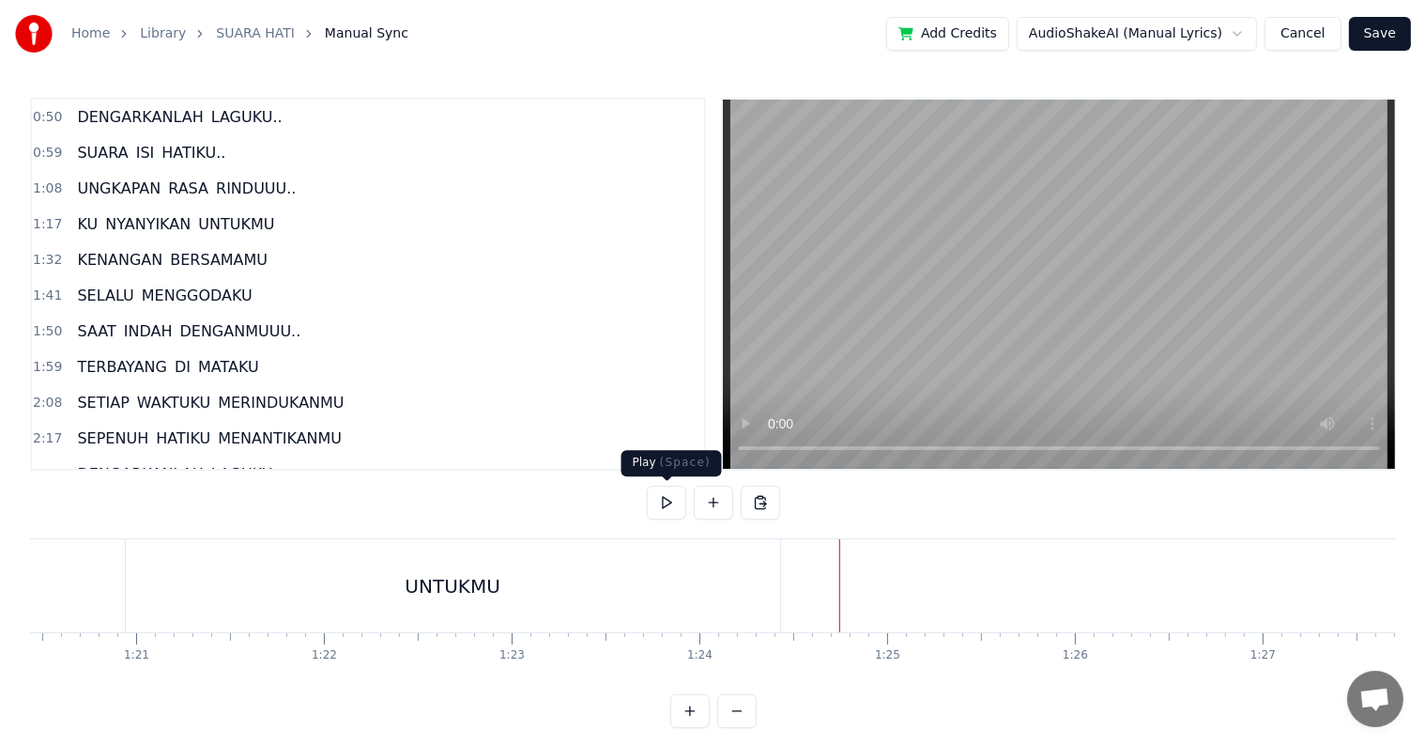
click at [665, 510] on button at bounding box center [666, 502] width 39 height 34
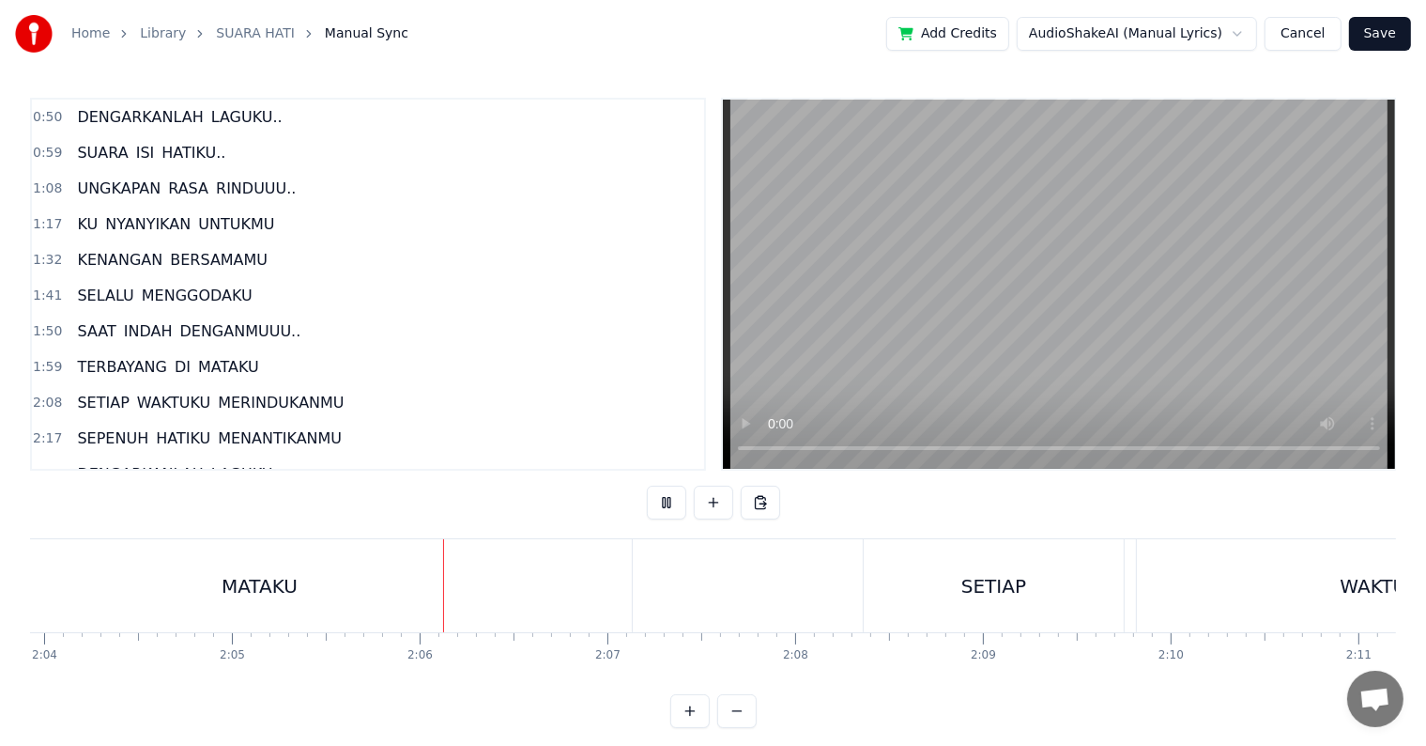
scroll to position [0, 23495]
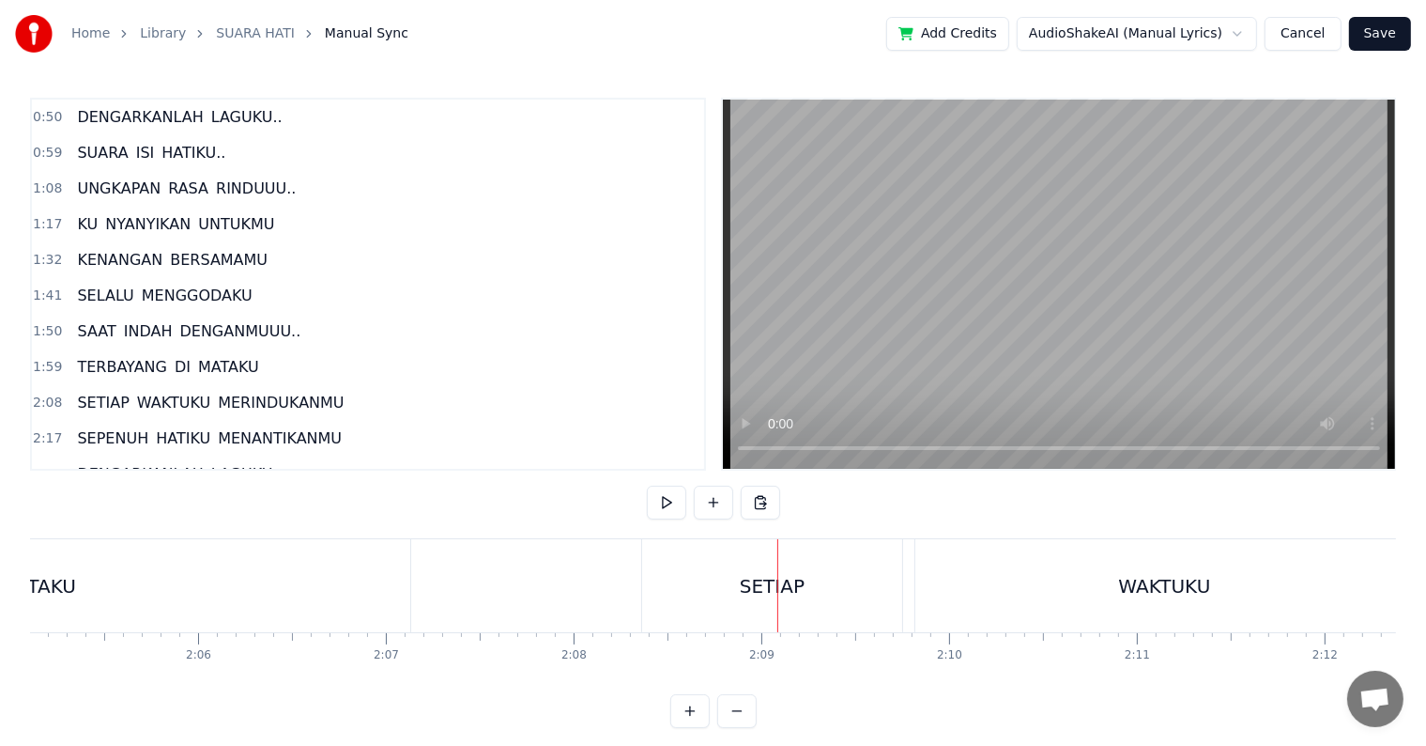
click at [647, 485] on button at bounding box center [666, 502] width 39 height 34
click at [670, 497] on button at bounding box center [666, 502] width 39 height 34
click at [647, 485] on button at bounding box center [666, 502] width 39 height 34
click at [670, 496] on button at bounding box center [666, 502] width 39 height 34
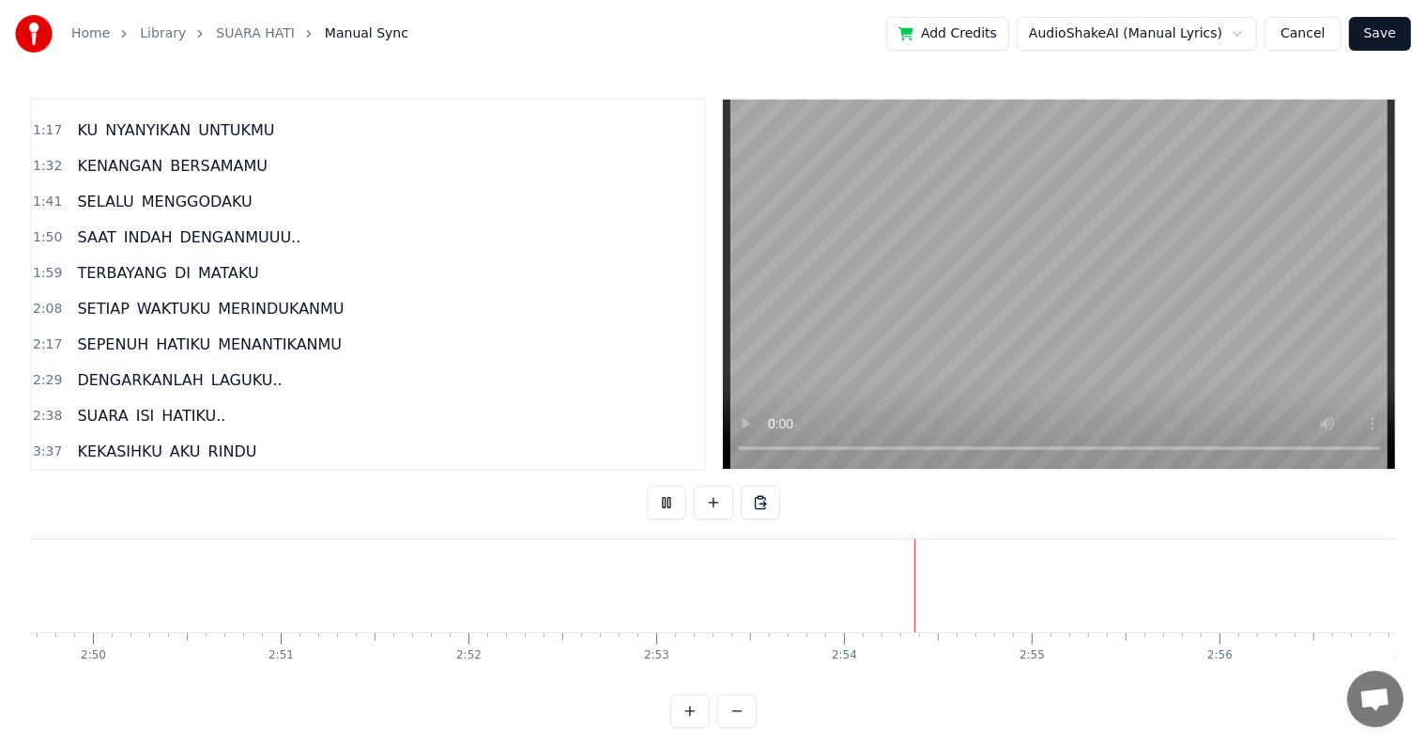
scroll to position [188, 0]
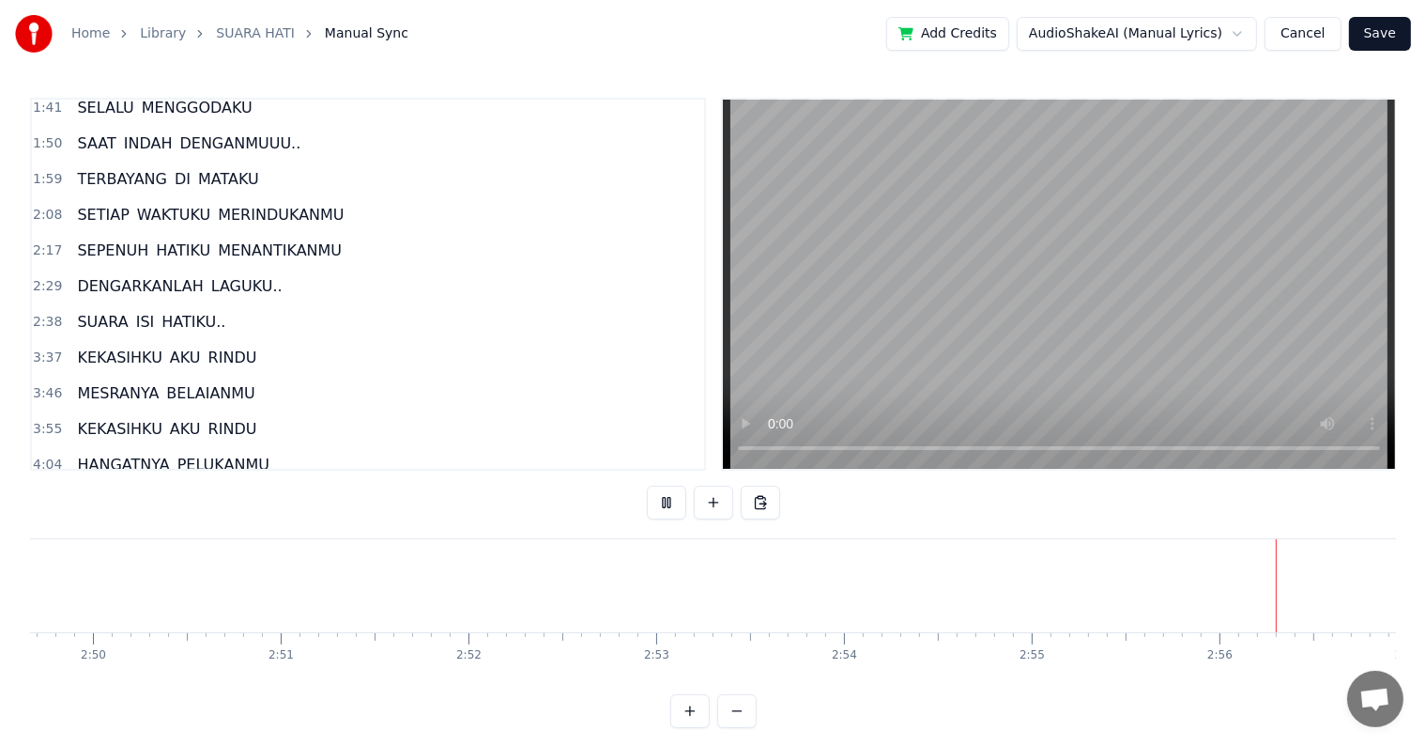
click at [106, 346] on span "KEKASIHKU" at bounding box center [119, 357] width 88 height 22
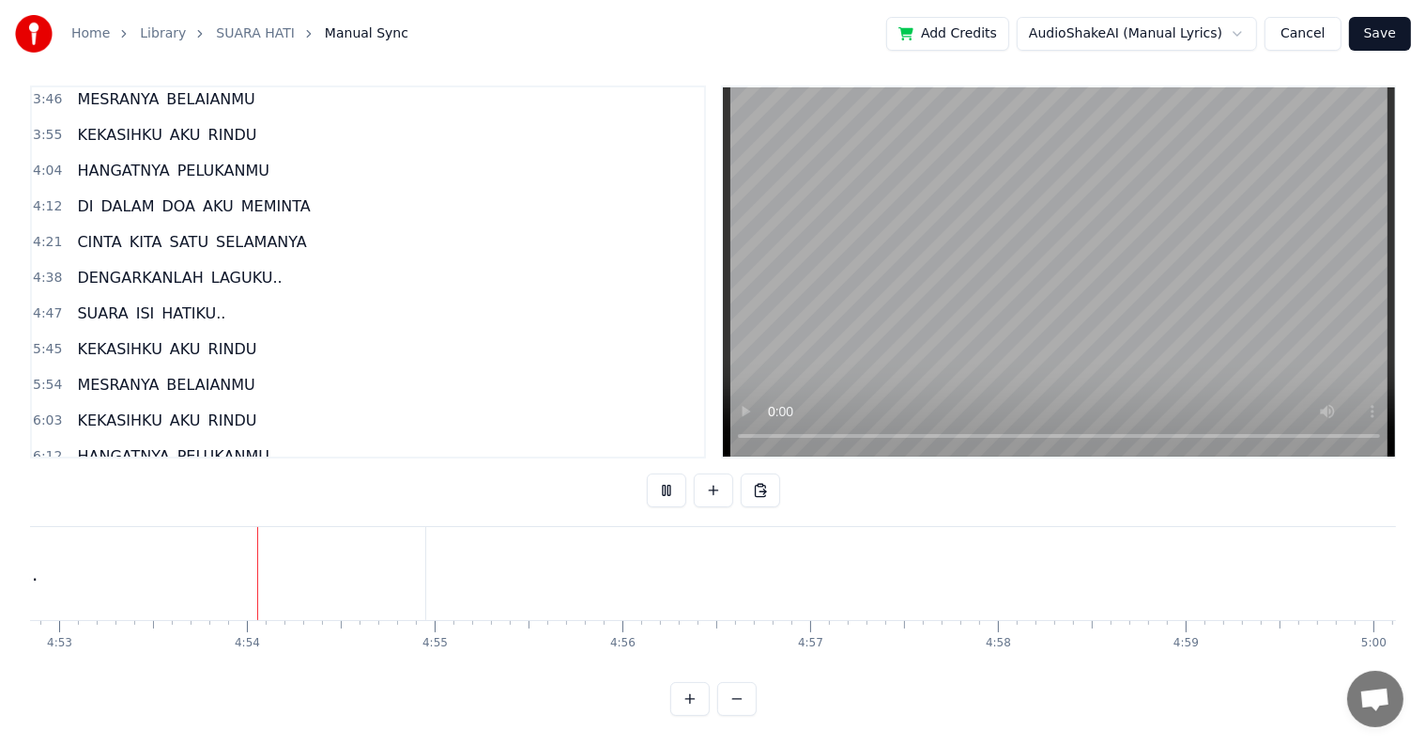
scroll to position [0, 55033]
click at [136, 338] on span "KEKASIHKU" at bounding box center [119, 349] width 88 height 22
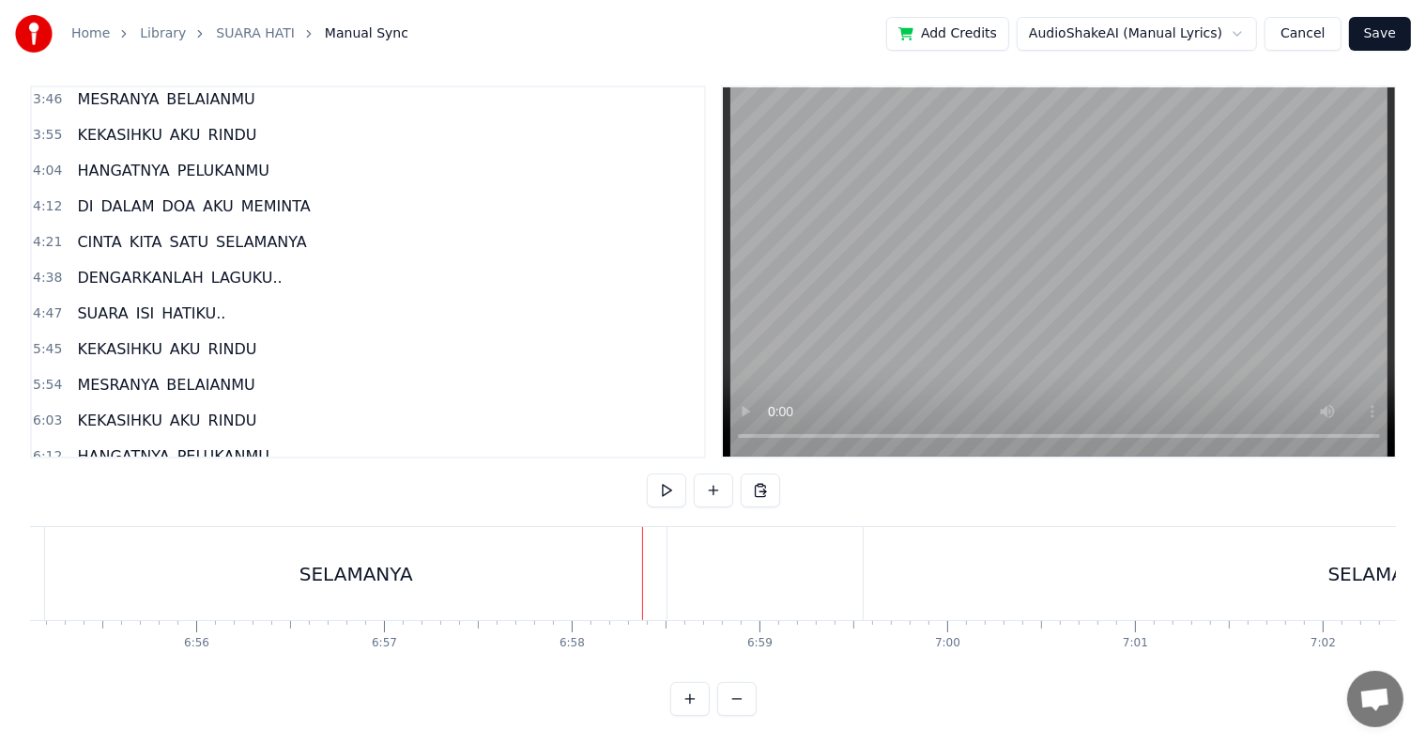
click at [80, 539] on div "SELAMANYA" at bounding box center [356, 573] width 622 height 93
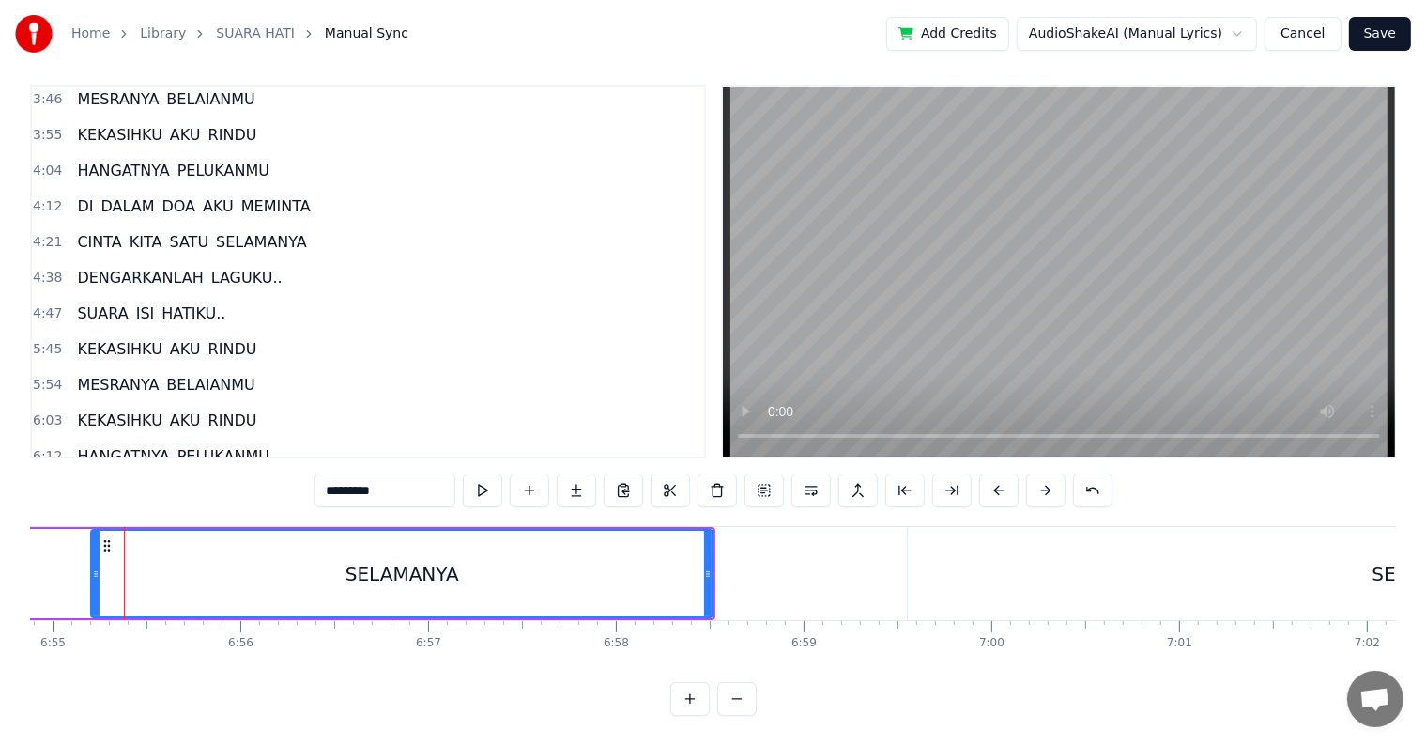
scroll to position [0, 77880]
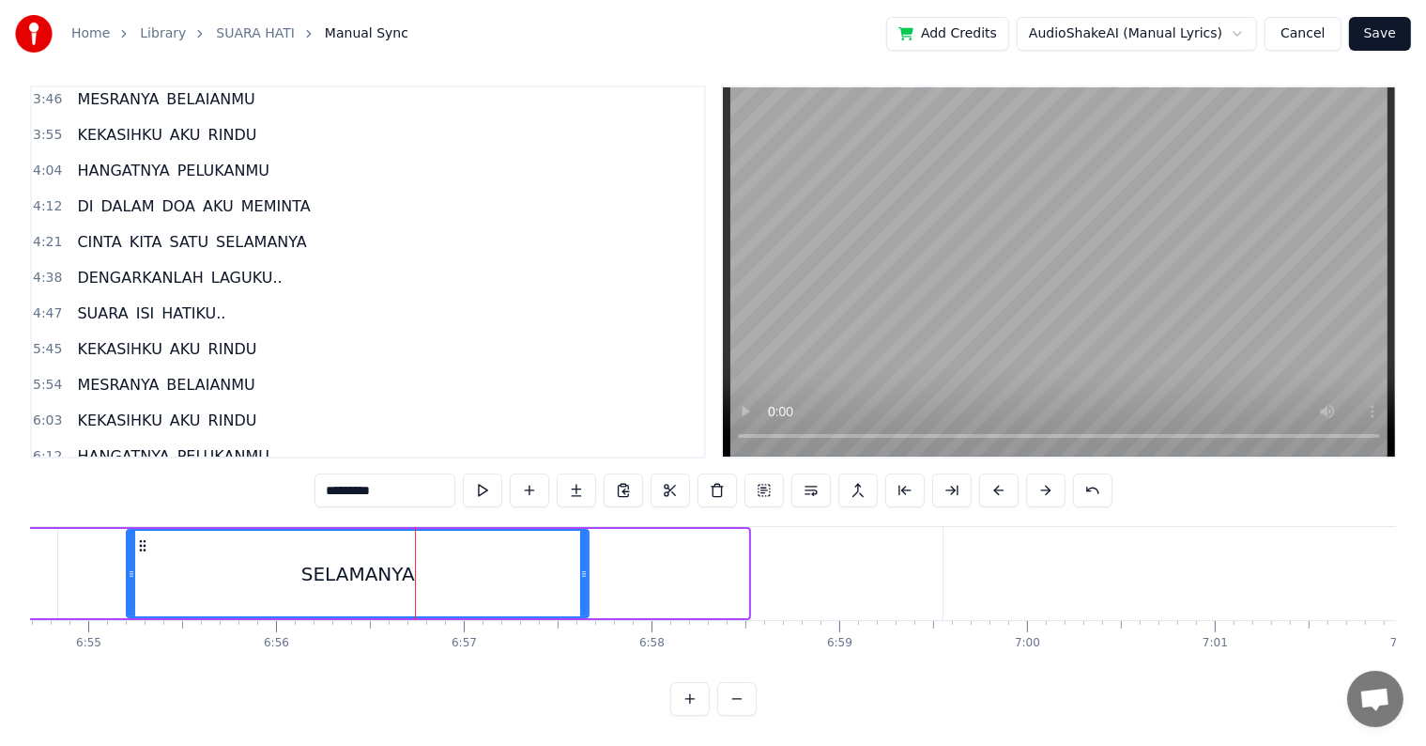
drag, startPoint x: 742, startPoint y: 565, endPoint x: 578, endPoint y: 553, distance: 163.8
click at [580, 553] on div at bounding box center [584, 573] width 8 height 85
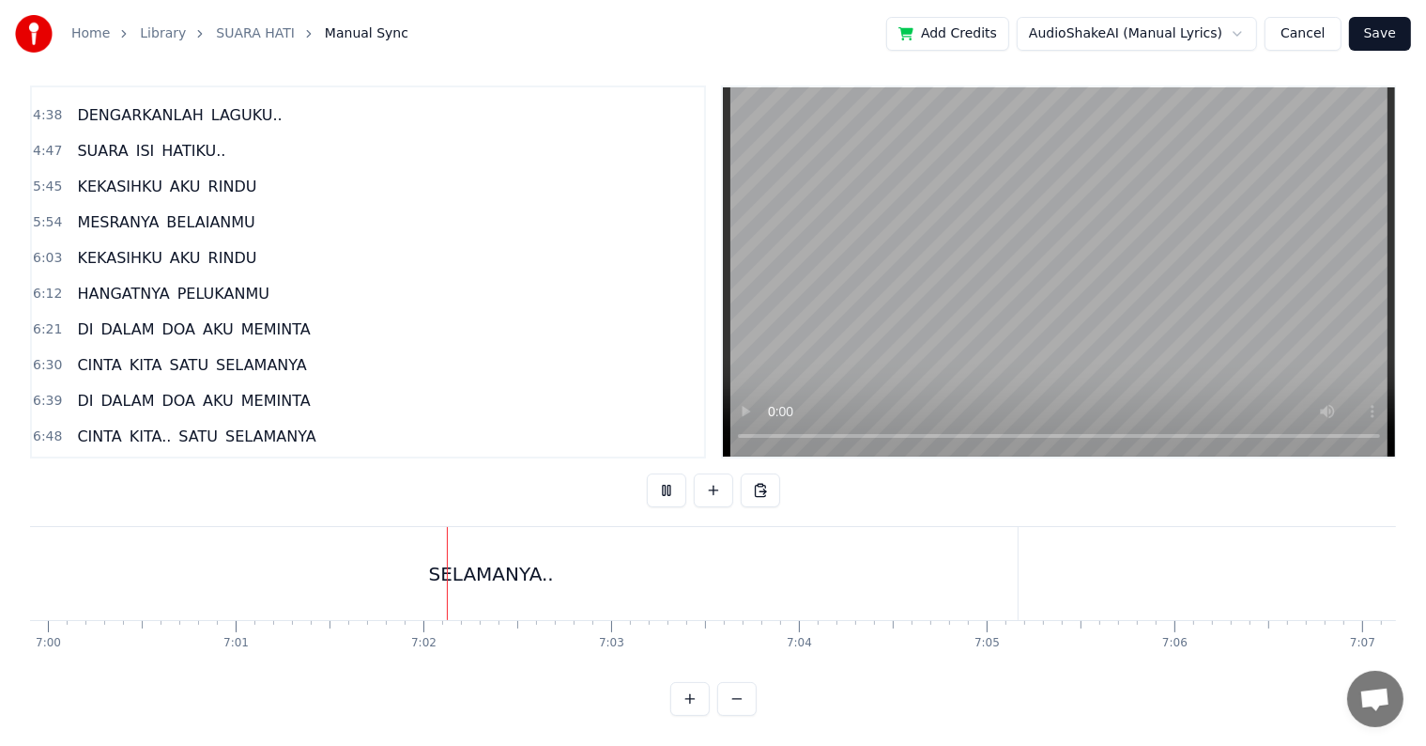
scroll to position [0, 79089]
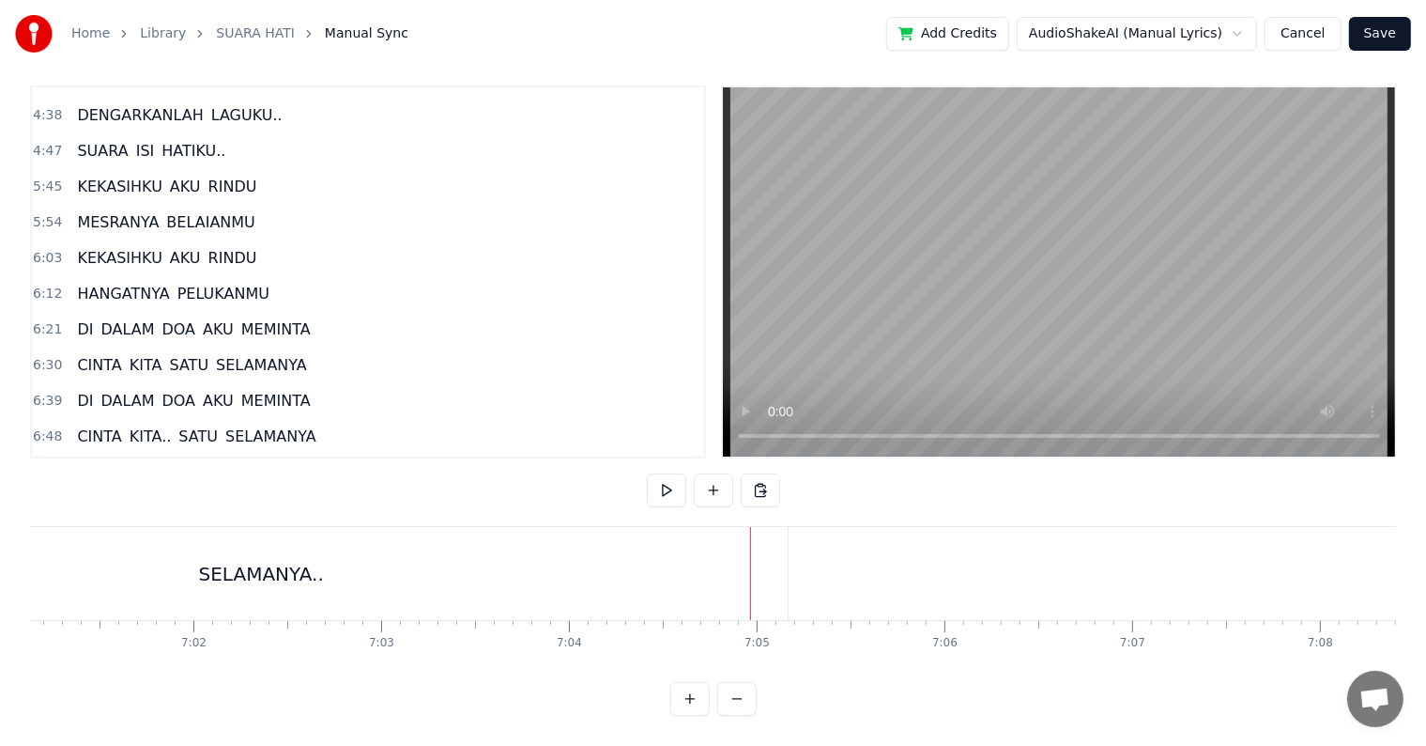
click at [458, 562] on div "SELAMANYA.." at bounding box center [261, 573] width 1054 height 93
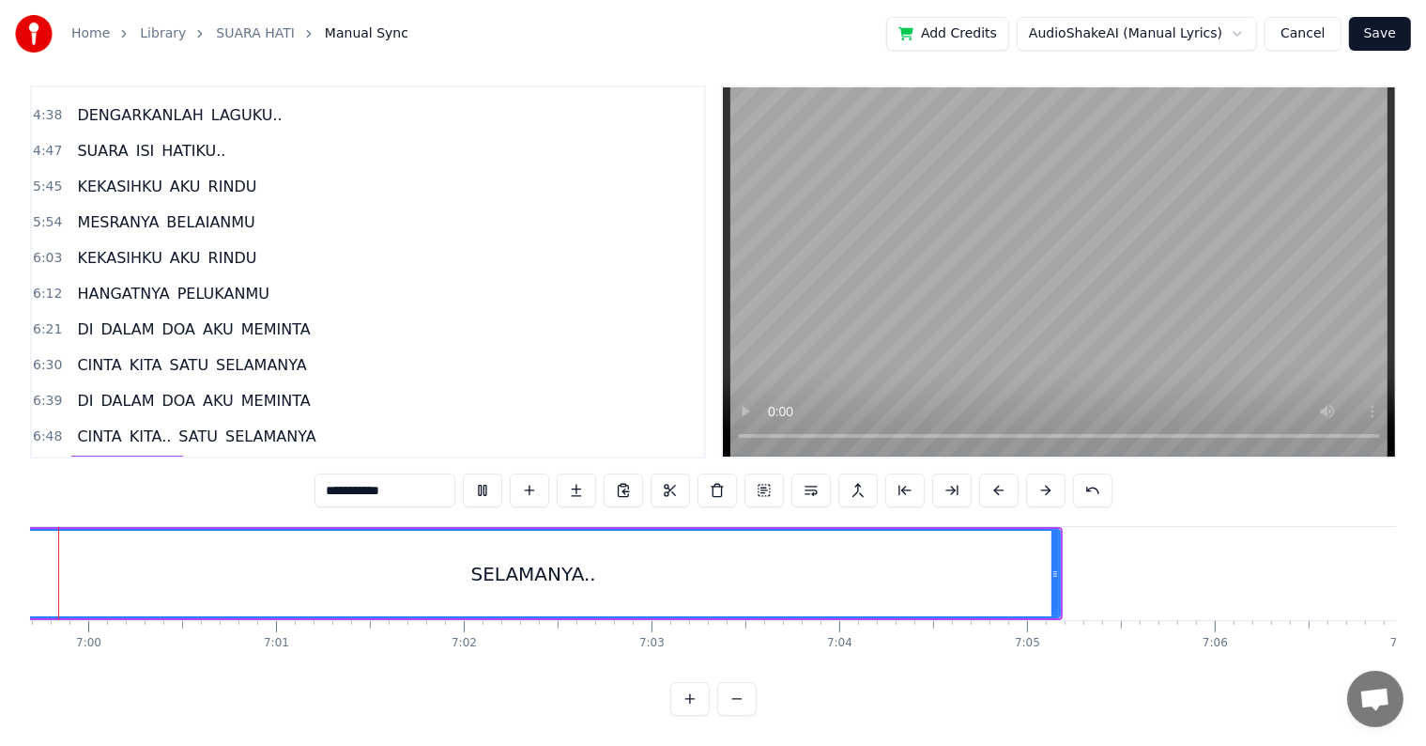
scroll to position [0, 78737]
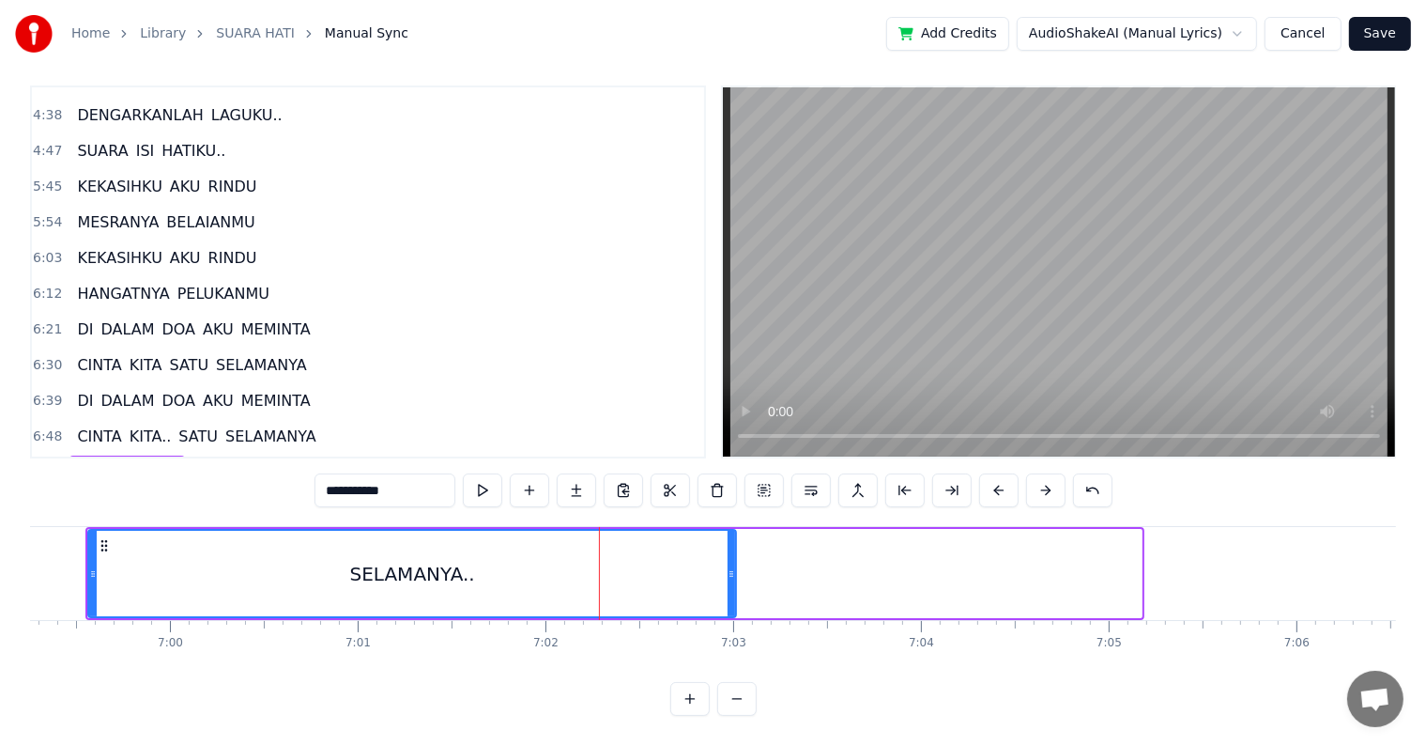
drag, startPoint x: 1137, startPoint y: 563, endPoint x: 731, endPoint y: 576, distance: 405.8
click at [731, 576] on div at bounding box center [732, 573] width 8 height 85
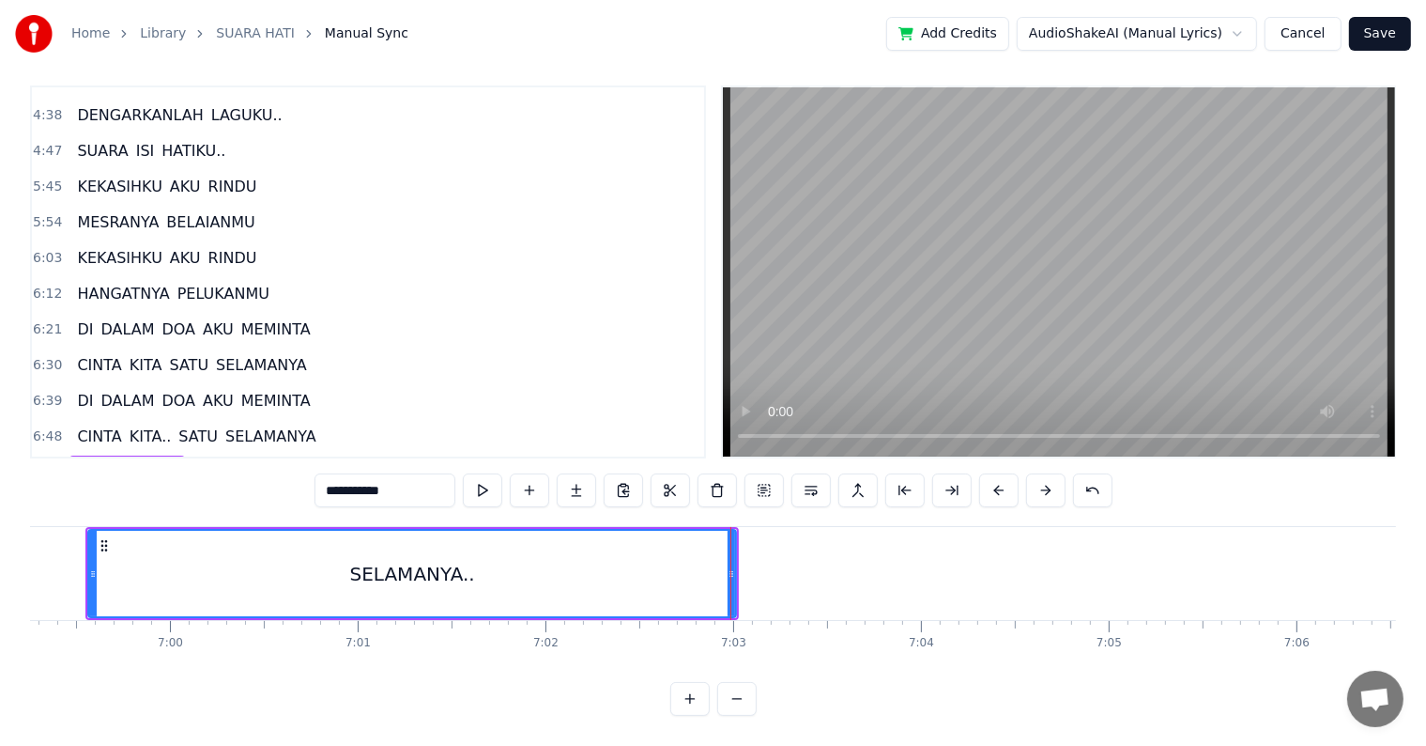
scroll to position [0, 78698]
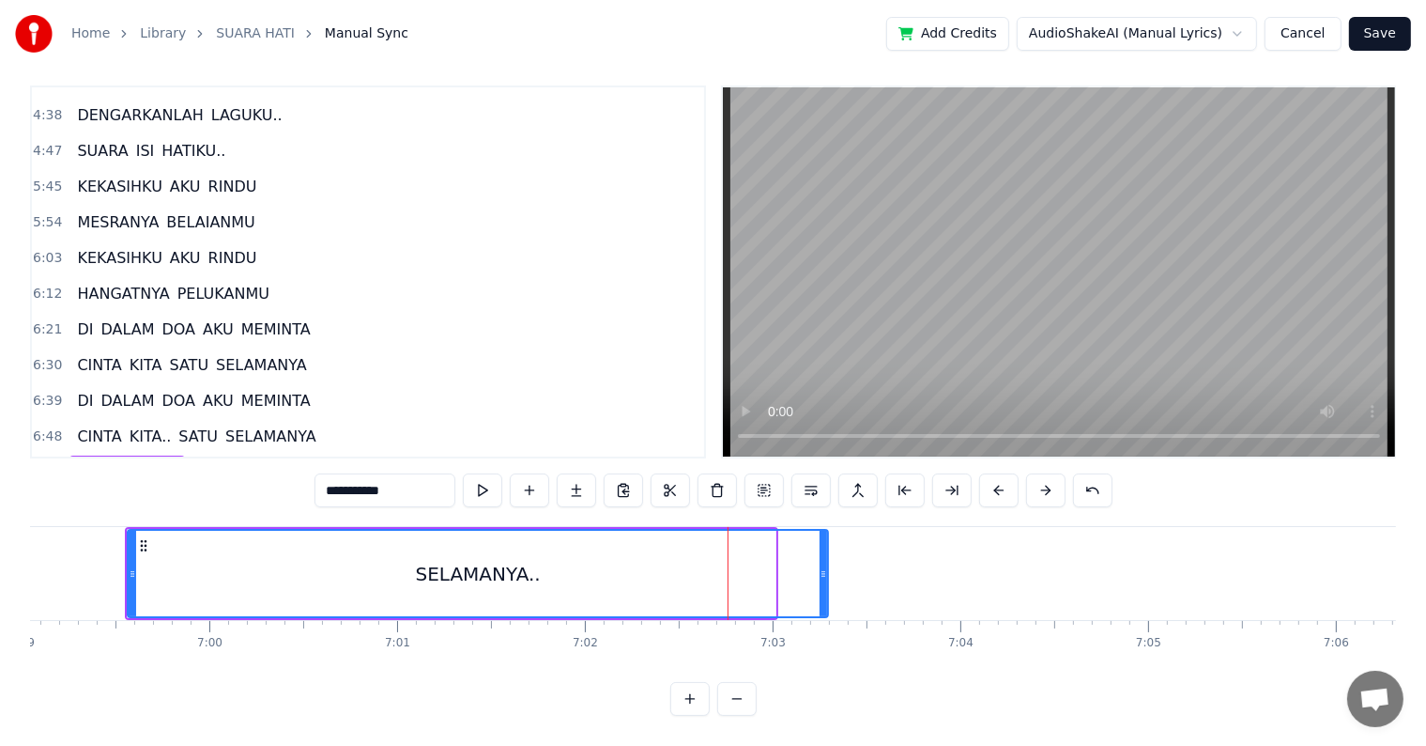
drag, startPoint x: 770, startPoint y: 574, endPoint x: 823, endPoint y: 574, distance: 52.6
click at [823, 574] on div at bounding box center [824, 573] width 8 height 85
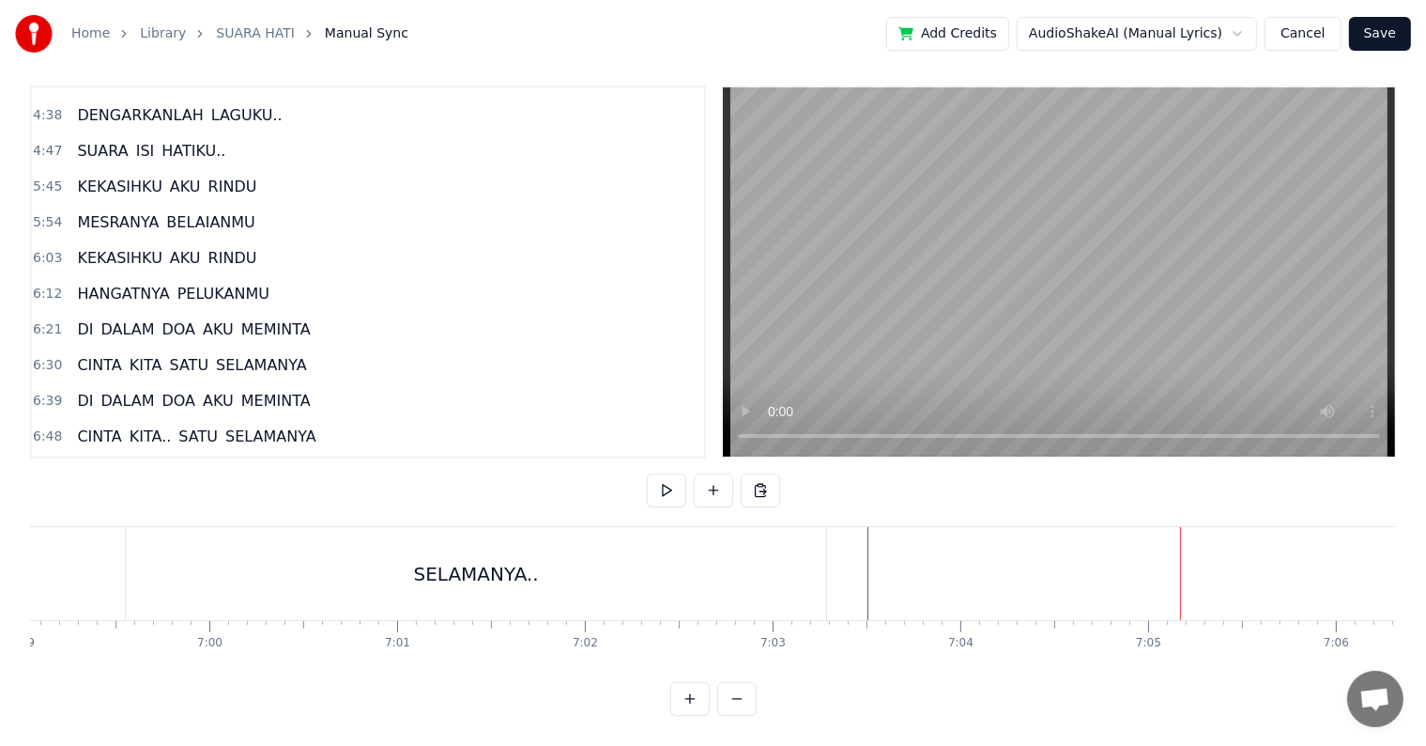
click at [1377, 38] on button "Save" at bounding box center [1380, 34] width 62 height 34
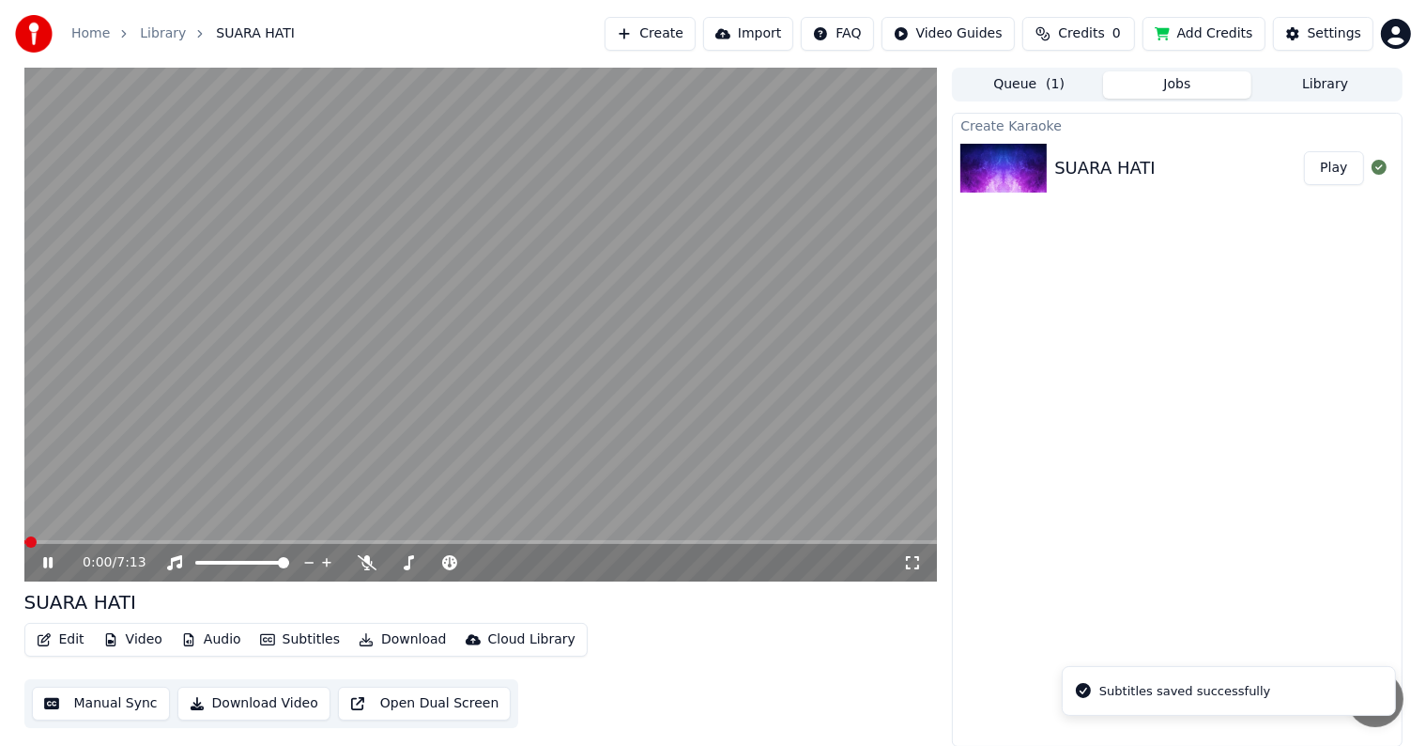
click at [285, 704] on button "Download Video" at bounding box center [253, 703] width 153 height 34
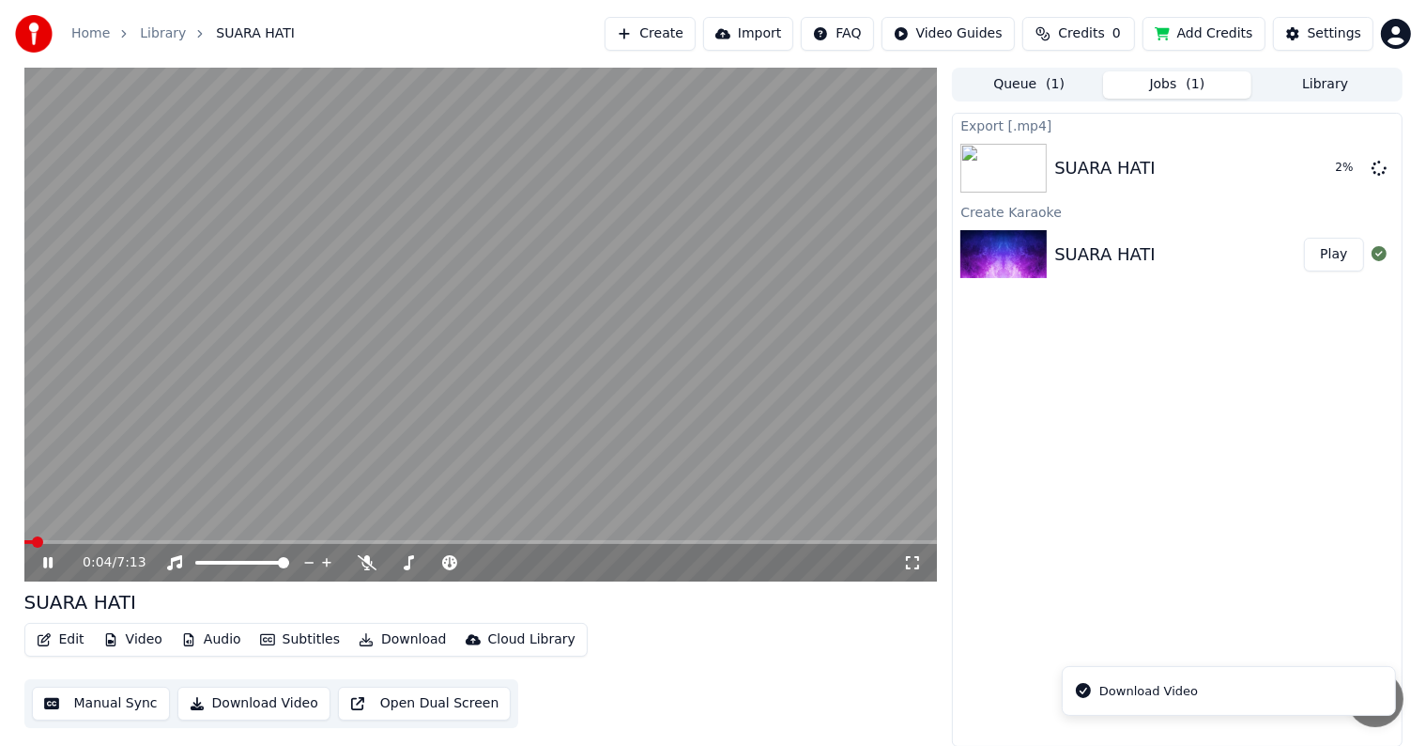
click at [48, 562] on icon at bounding box center [61, 562] width 44 height 15
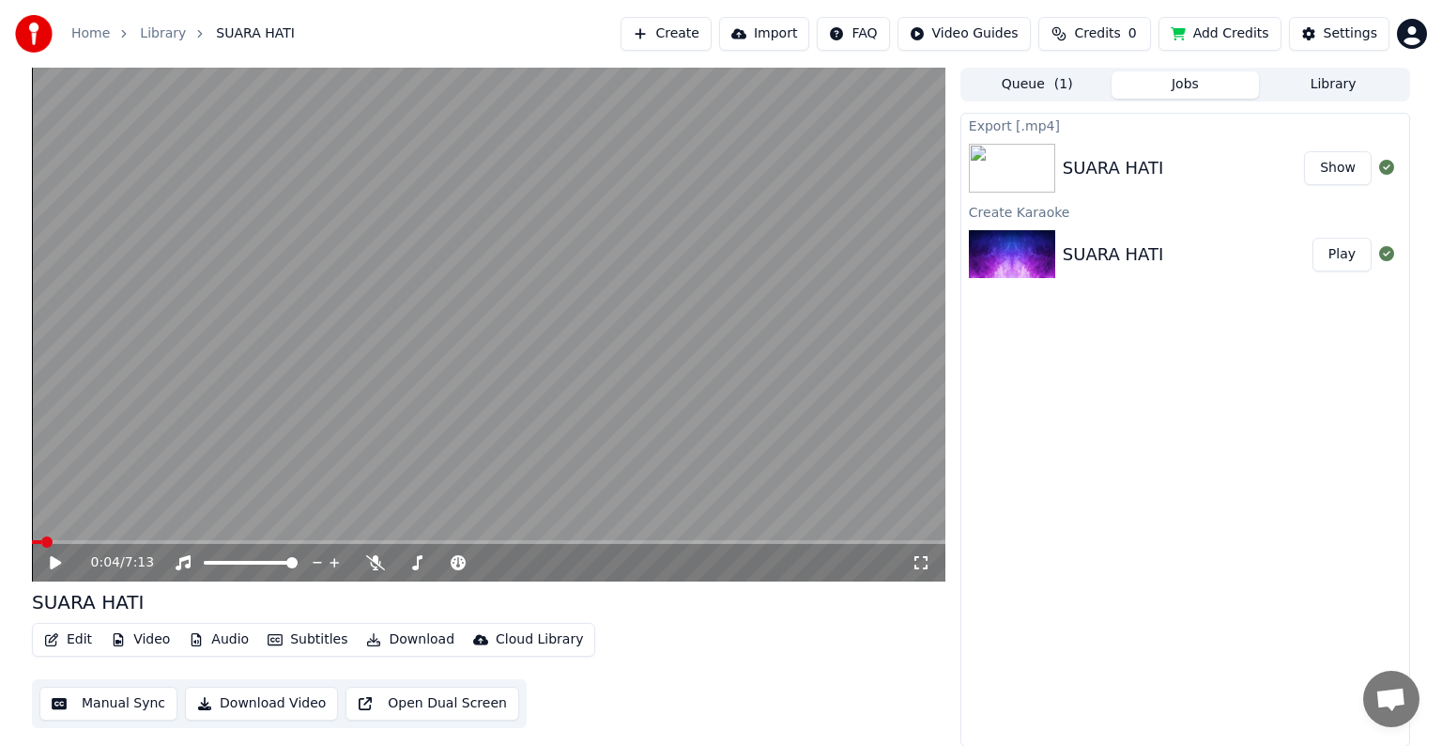
click at [1401, 38] on html "Home Library SUARA HATI Create Import FAQ Video Guides Credits 0 Add Credits Se…" at bounding box center [721, 373] width 1442 height 746
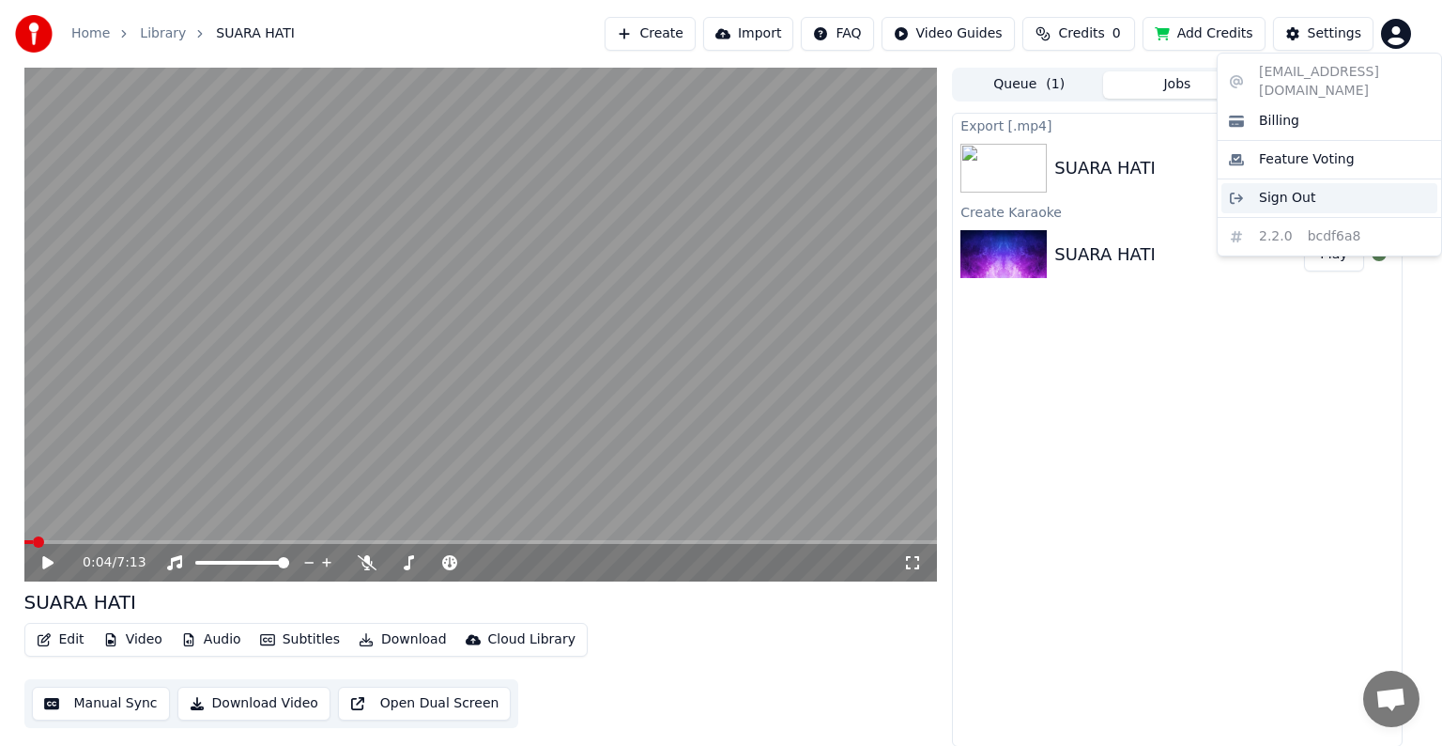
click at [1315, 183] on div "Sign Out" at bounding box center [1330, 198] width 216 height 30
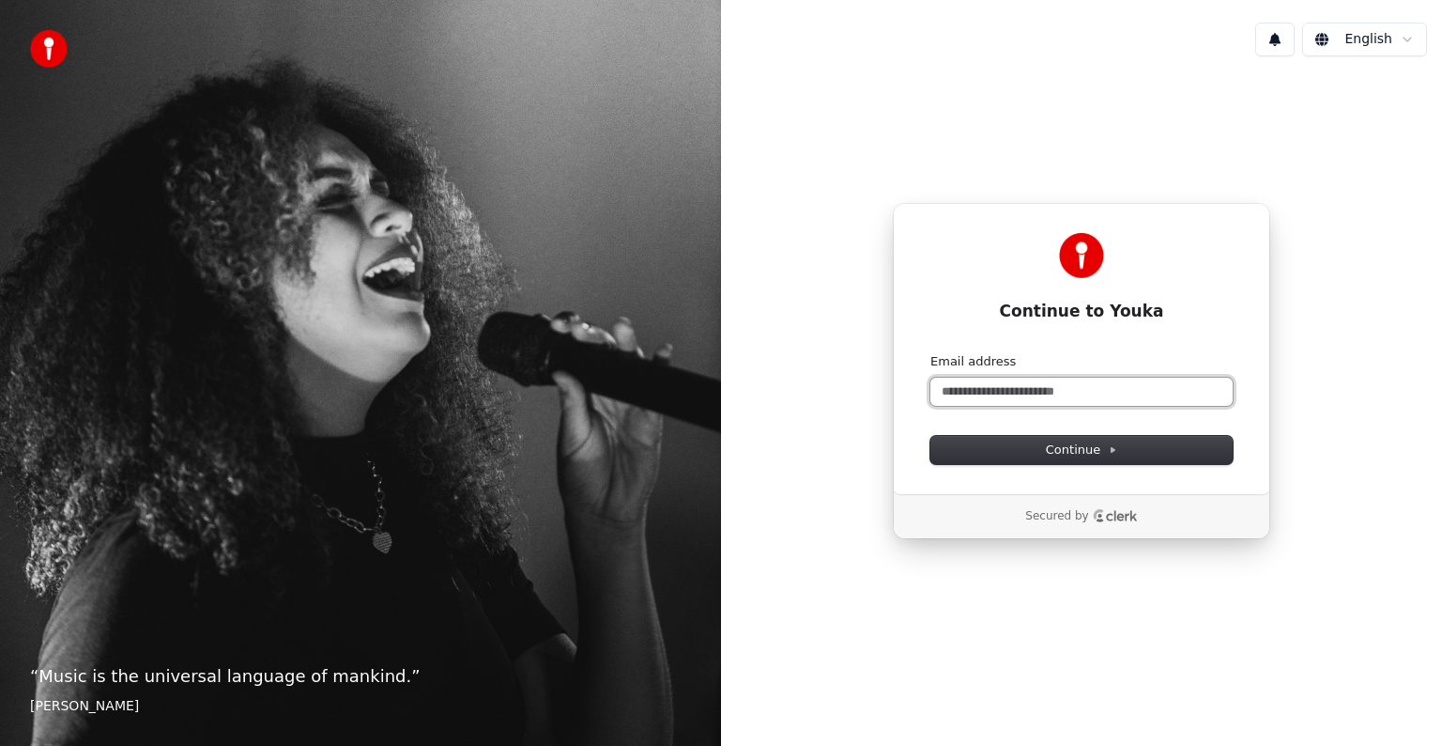
click at [1060, 391] on input "Email address" at bounding box center [1082, 391] width 302 height 28
click at [1086, 447] on span "Continue" at bounding box center [1081, 449] width 71 height 17
type input "**********"
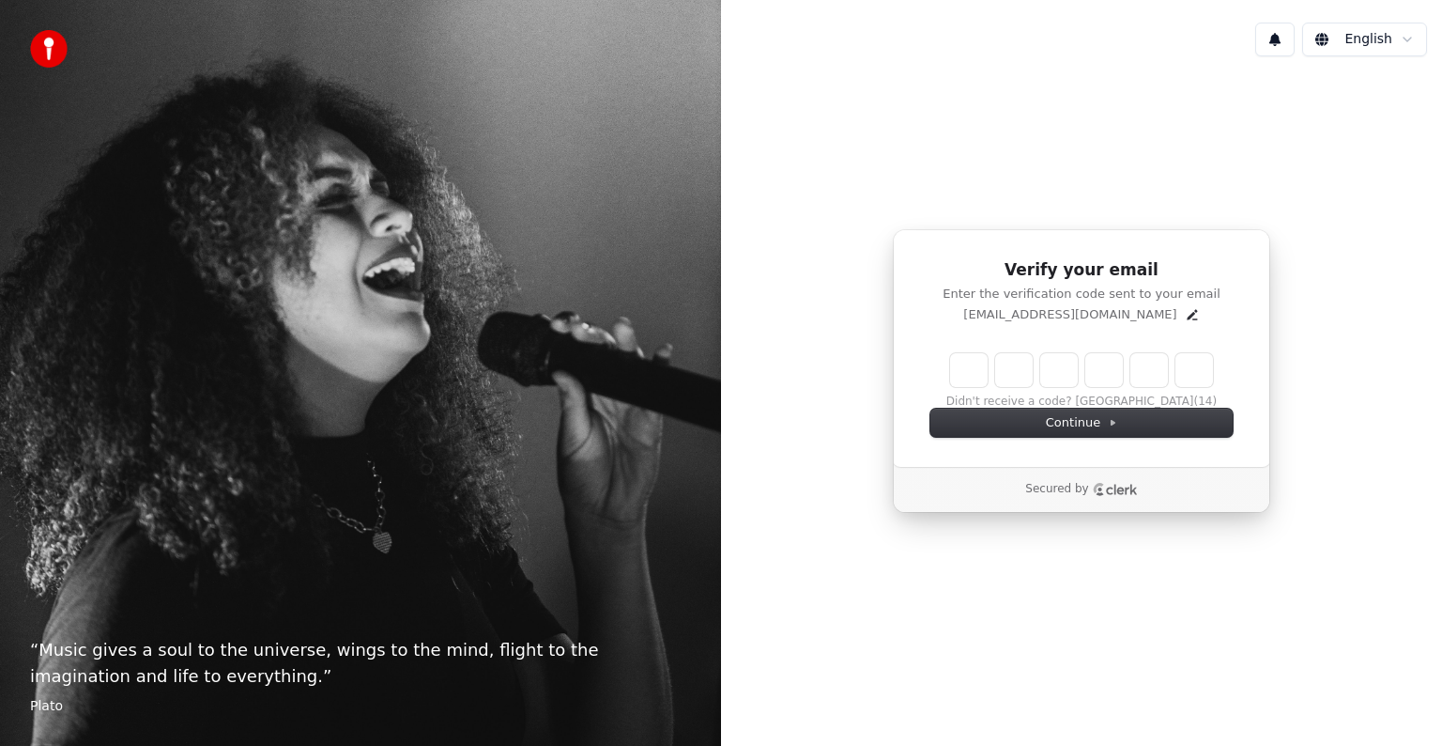
click at [958, 368] on input "Enter verification code" at bounding box center [1081, 370] width 263 height 34
type input "******"
